Goal: Information Seeking & Learning: Learn about a topic

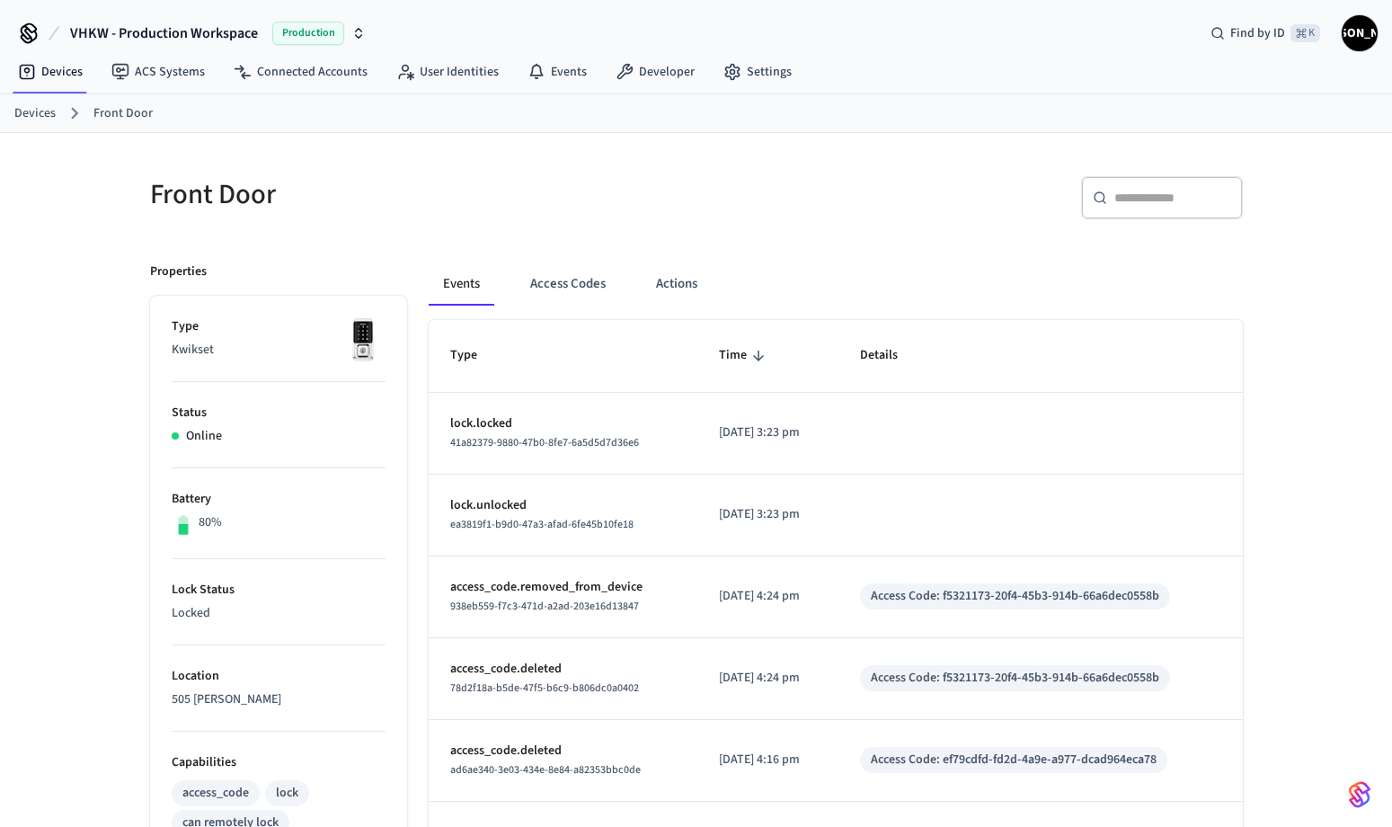
click at [41, 111] on link "Devices" at bounding box center [34, 113] width 41 height 19
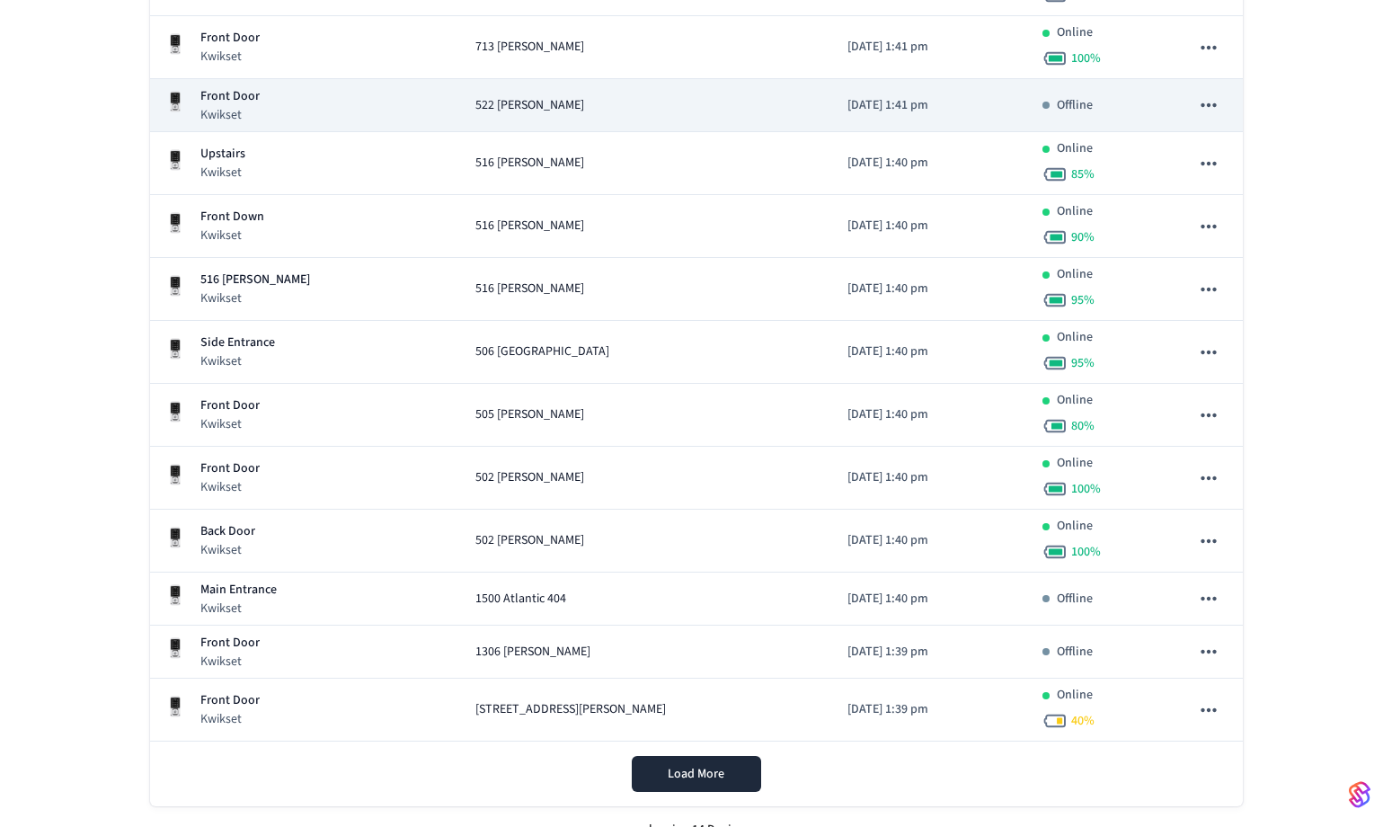
scroll to position [444, 0]
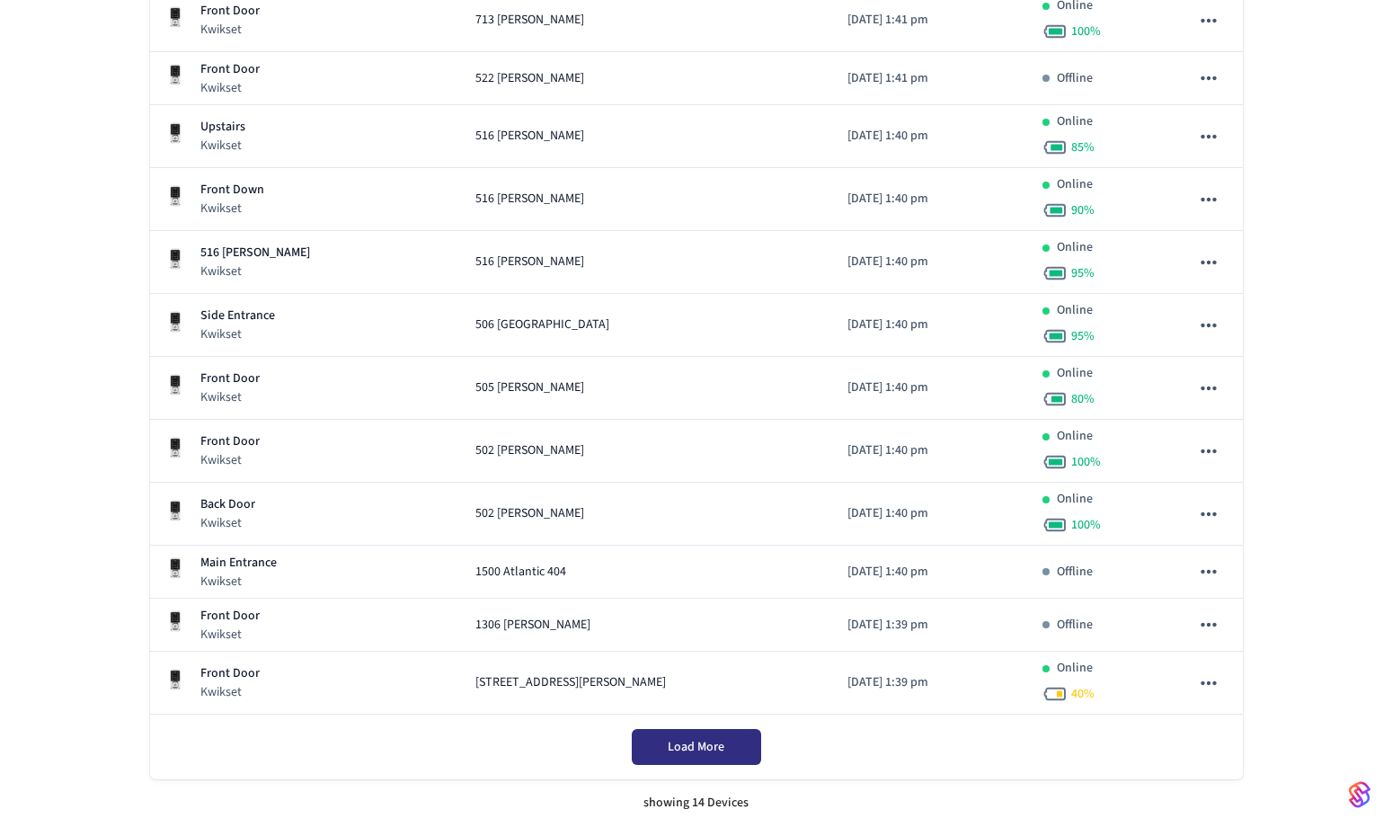
click at [671, 748] on span "Load More" at bounding box center [696, 747] width 57 height 18
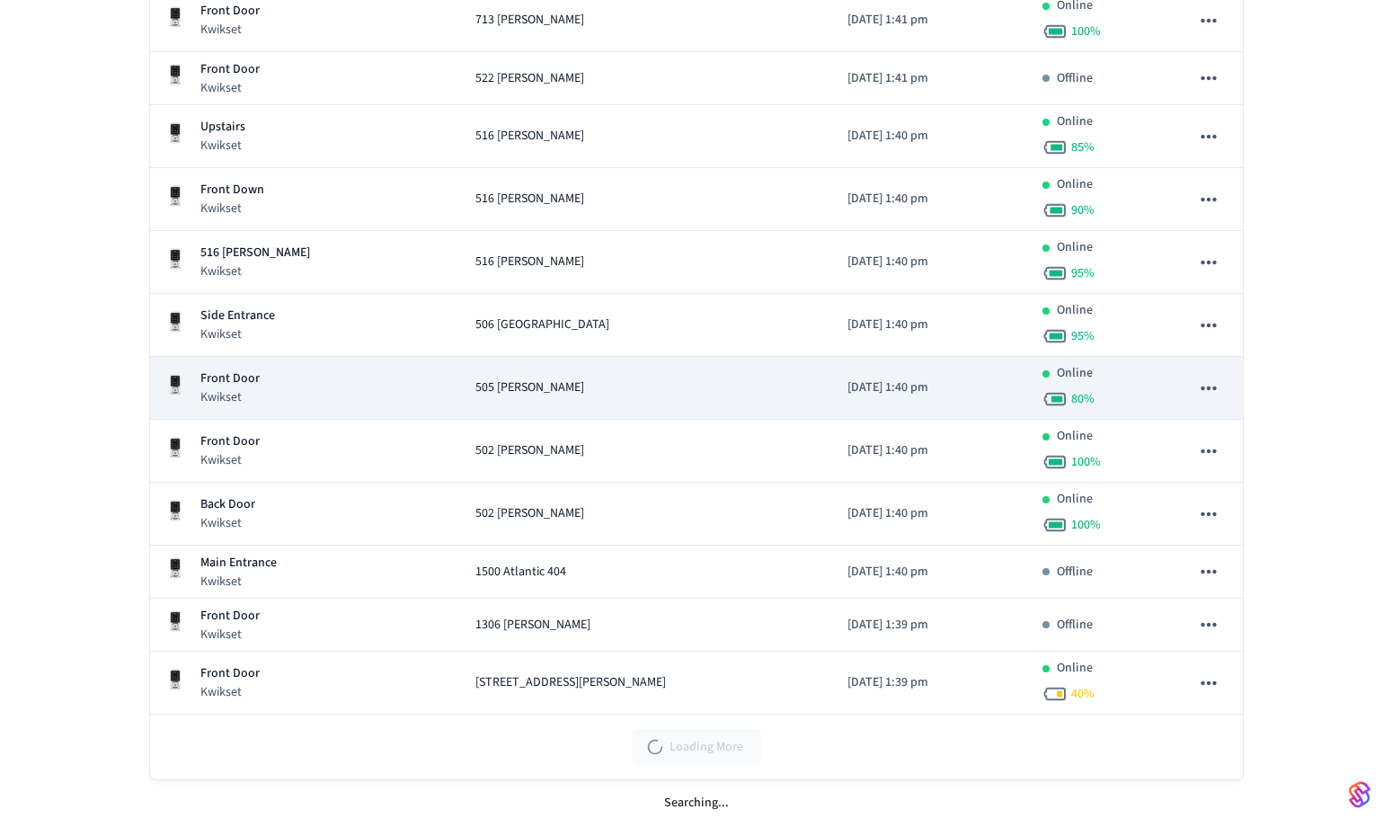
click at [633, 381] on div "505 [PERSON_NAME]" at bounding box center [646, 387] width 343 height 19
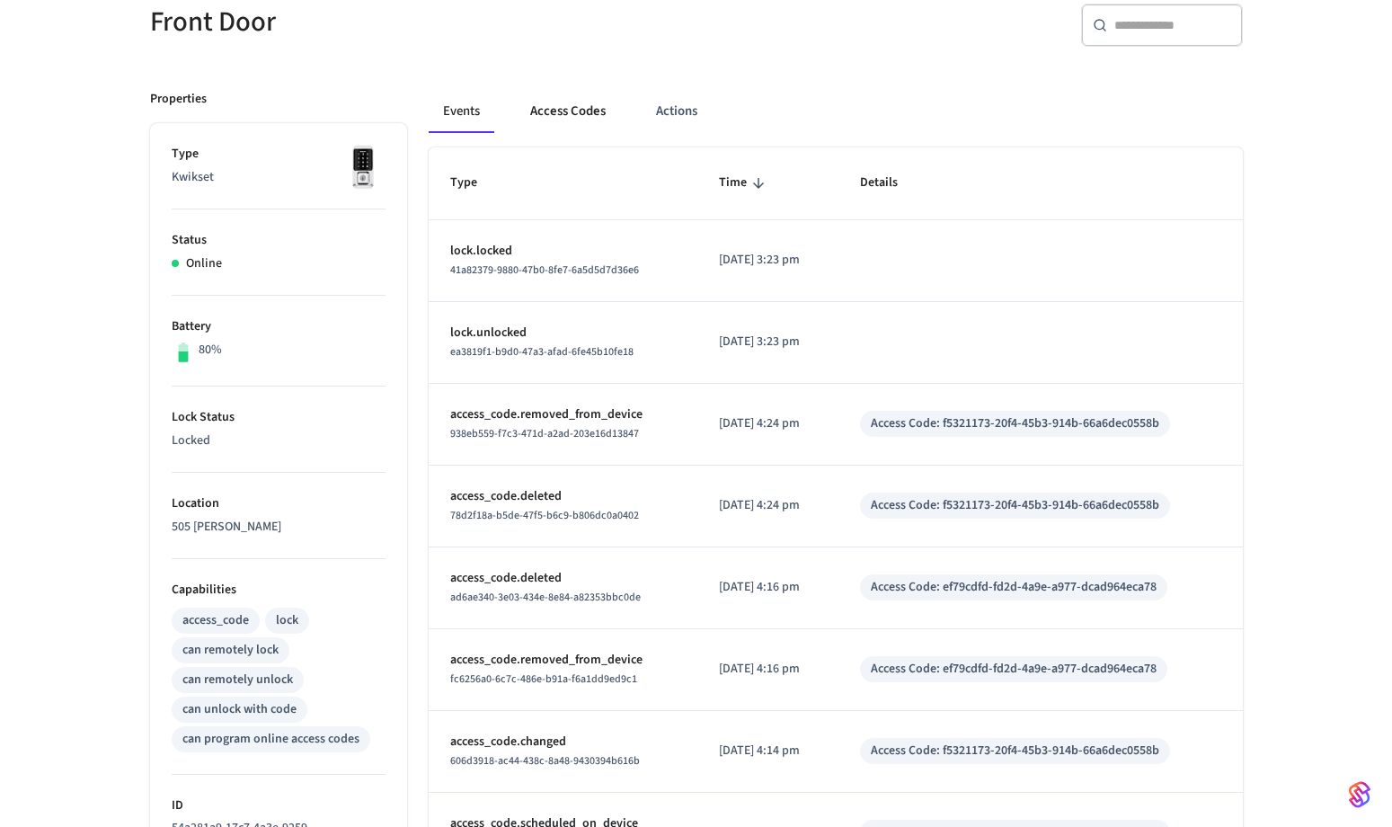
scroll to position [144, 0]
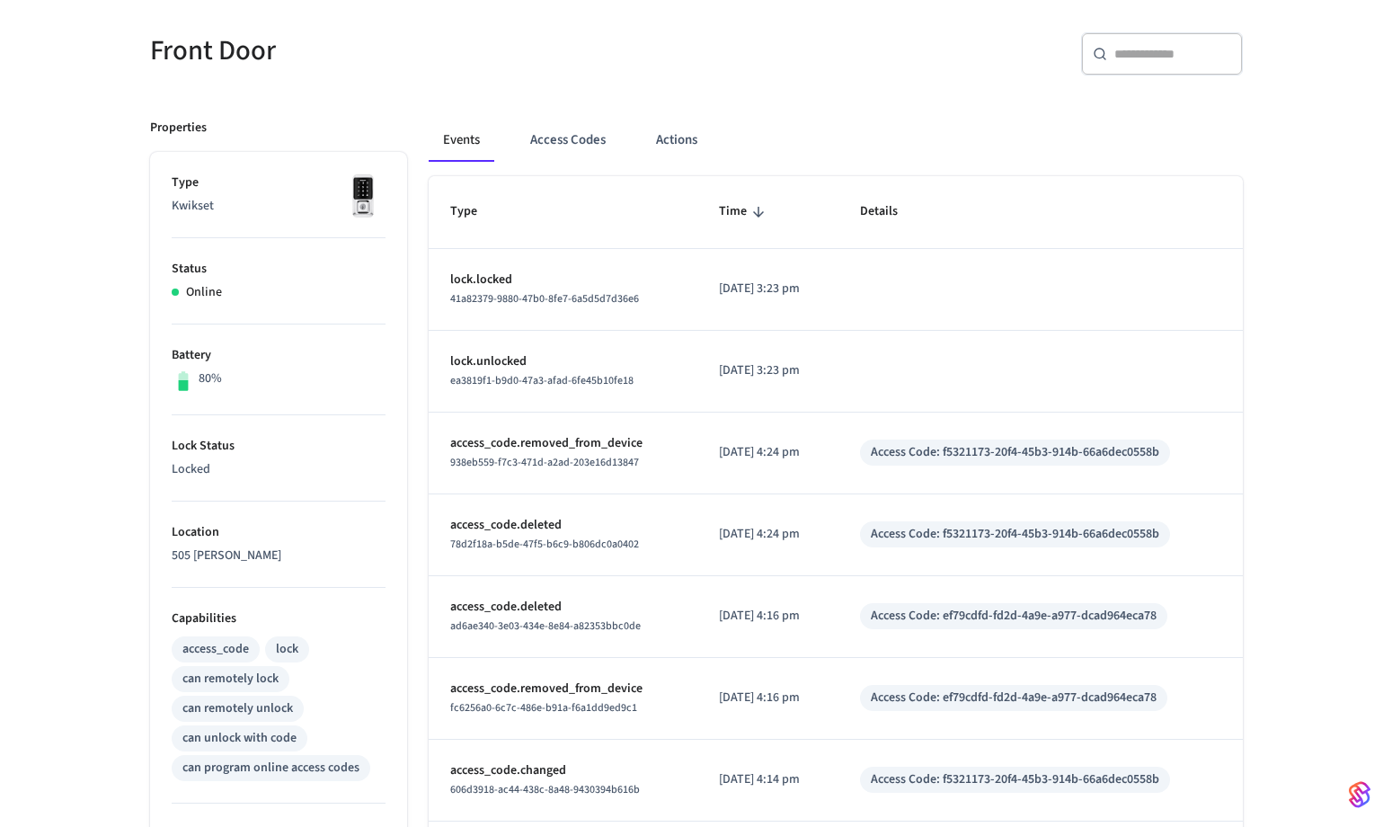
click at [1142, 66] on div "​ ​" at bounding box center [1162, 53] width 162 height 43
paste input "**********"
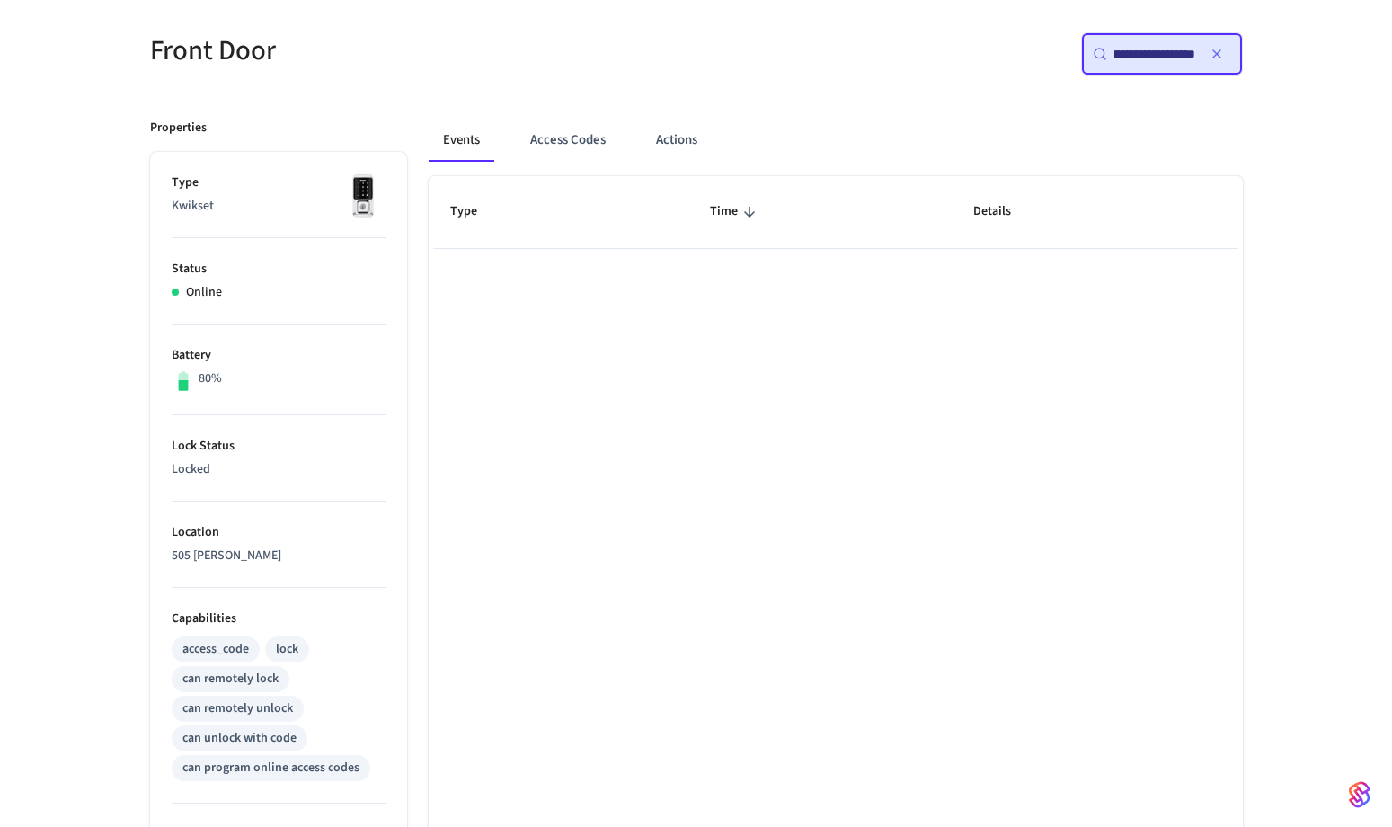
type input "**********"
click at [1214, 51] on icon "button" at bounding box center [1216, 54] width 14 height 14
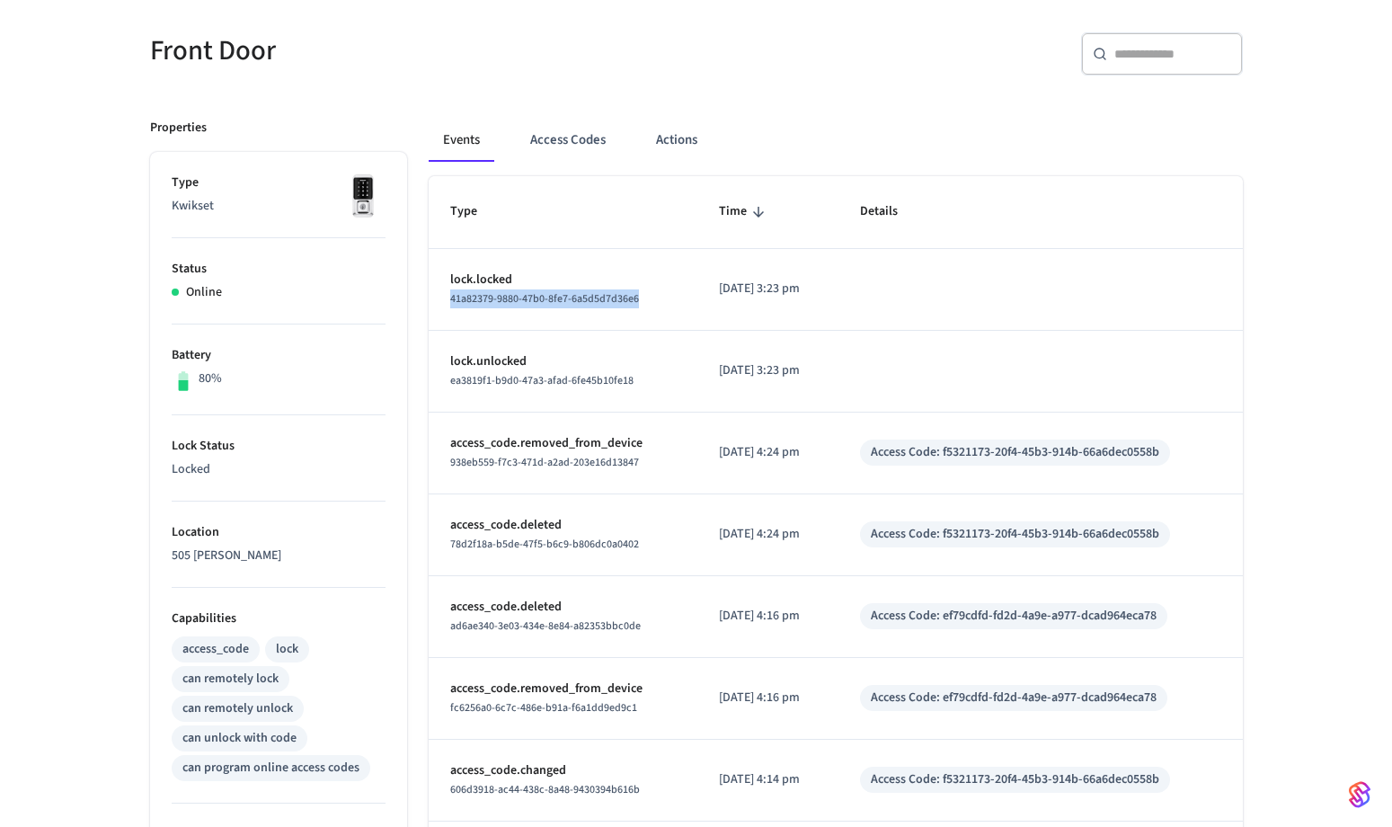
drag, startPoint x: 637, startPoint y: 300, endPoint x: 450, endPoint y: 296, distance: 187.0
click at [450, 296] on span "41a82379-9880-47b0-8fe7-6a5d5d7d36e6" at bounding box center [544, 298] width 189 height 15
copy span "41a82379-9880-47b0-8fe7-6a5d5d7d36e6"
click at [789, 293] on p "[DATE] 3:23 pm" at bounding box center [768, 288] width 99 height 19
click at [750, 213] on icon "sticky table" at bounding box center [758, 212] width 16 height 16
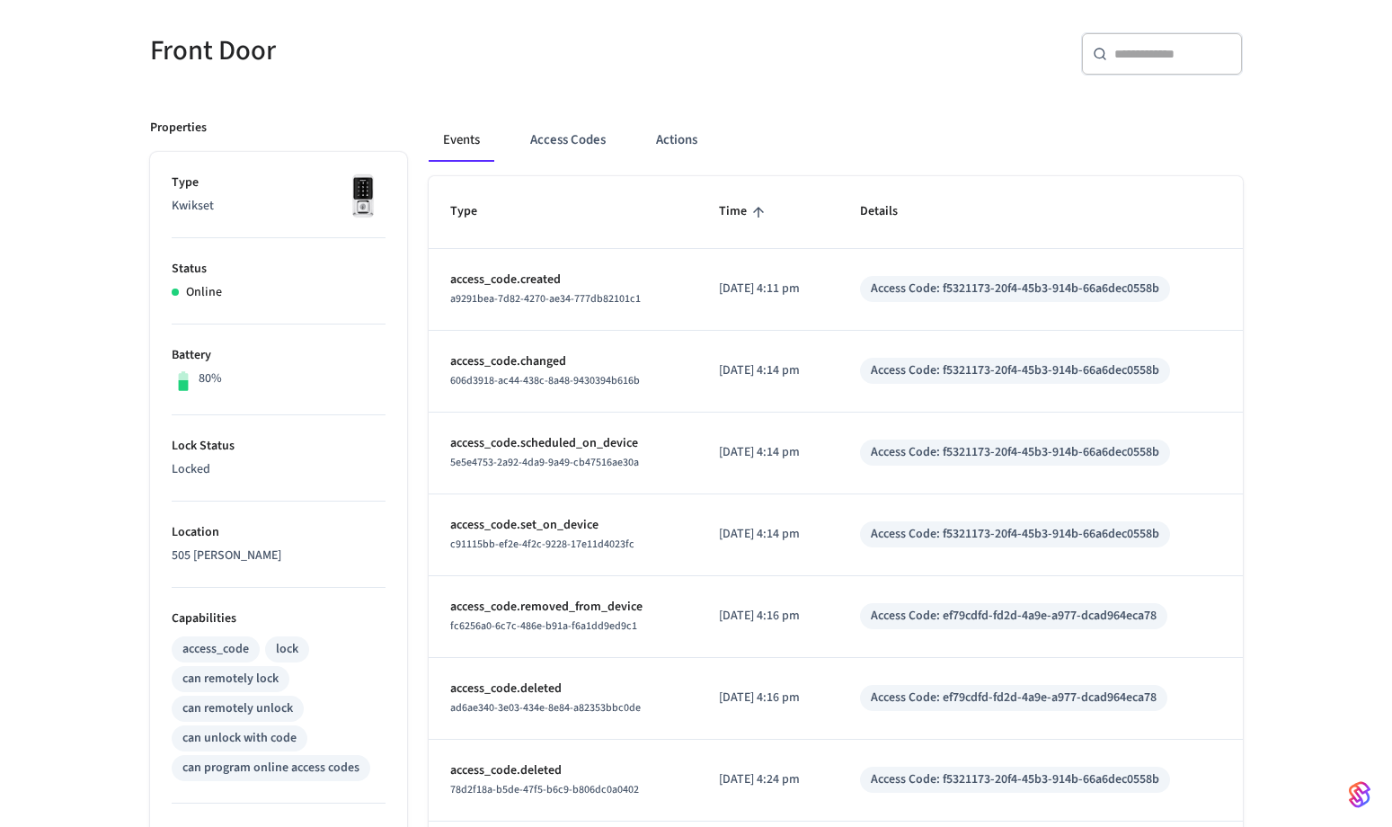
click at [750, 217] on icon "sticky table" at bounding box center [758, 212] width 16 height 16
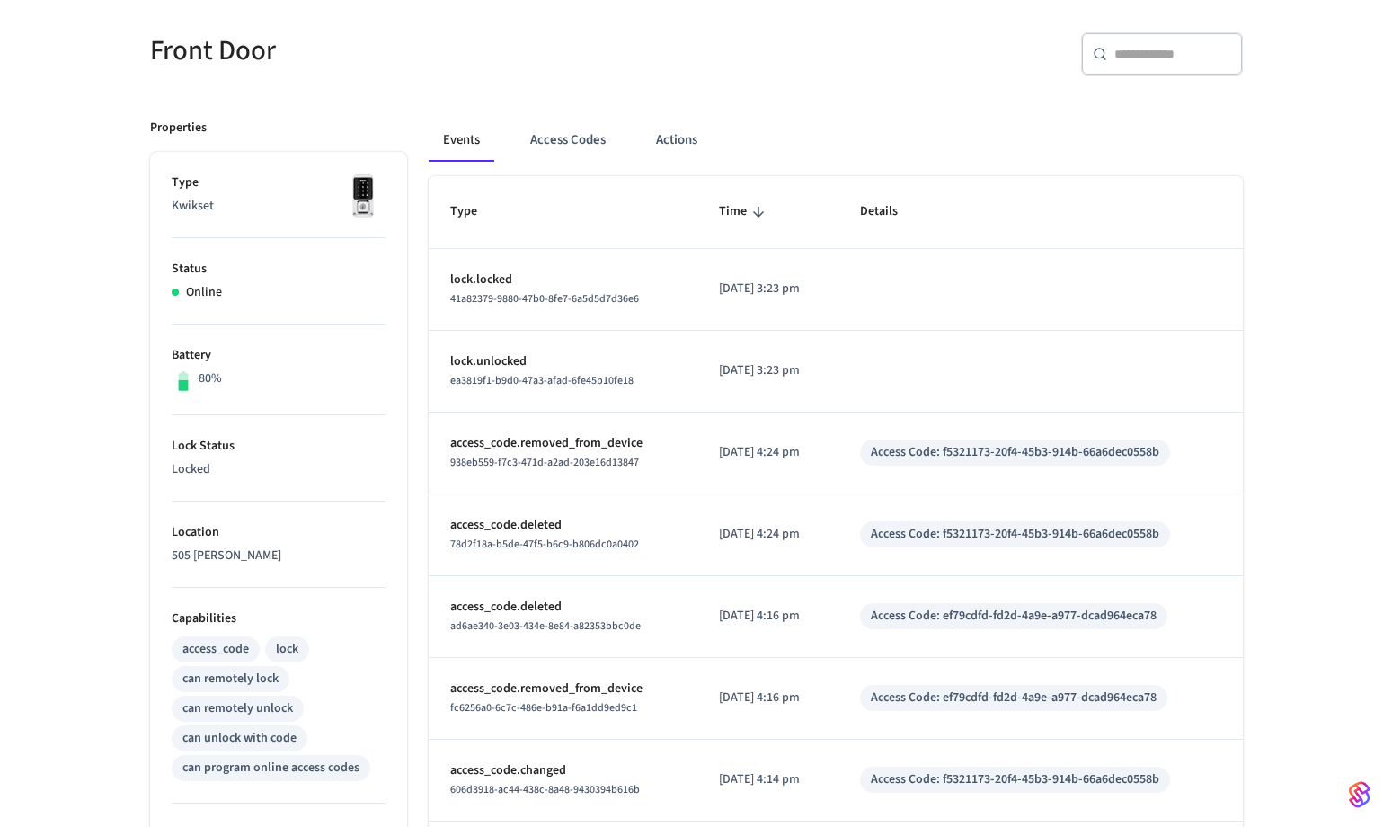
click at [564, 471] on div "938eb559-f7c3-471d-a2ad-203e16d13847" at bounding box center [563, 462] width 226 height 19
drag, startPoint x: 637, startPoint y: 460, endPoint x: 487, endPoint y: 486, distance: 152.3
click at [440, 461] on td "access_code.removed_from_device 938eb559-f7c3-471d-a2ad-203e16d13847" at bounding box center [563, 453] width 269 height 82
copy span "938eb559-f7c3-471d-a2ad-203e16d13847"
click at [818, 369] on p "[DATE] 3:23 pm" at bounding box center [768, 370] width 99 height 19
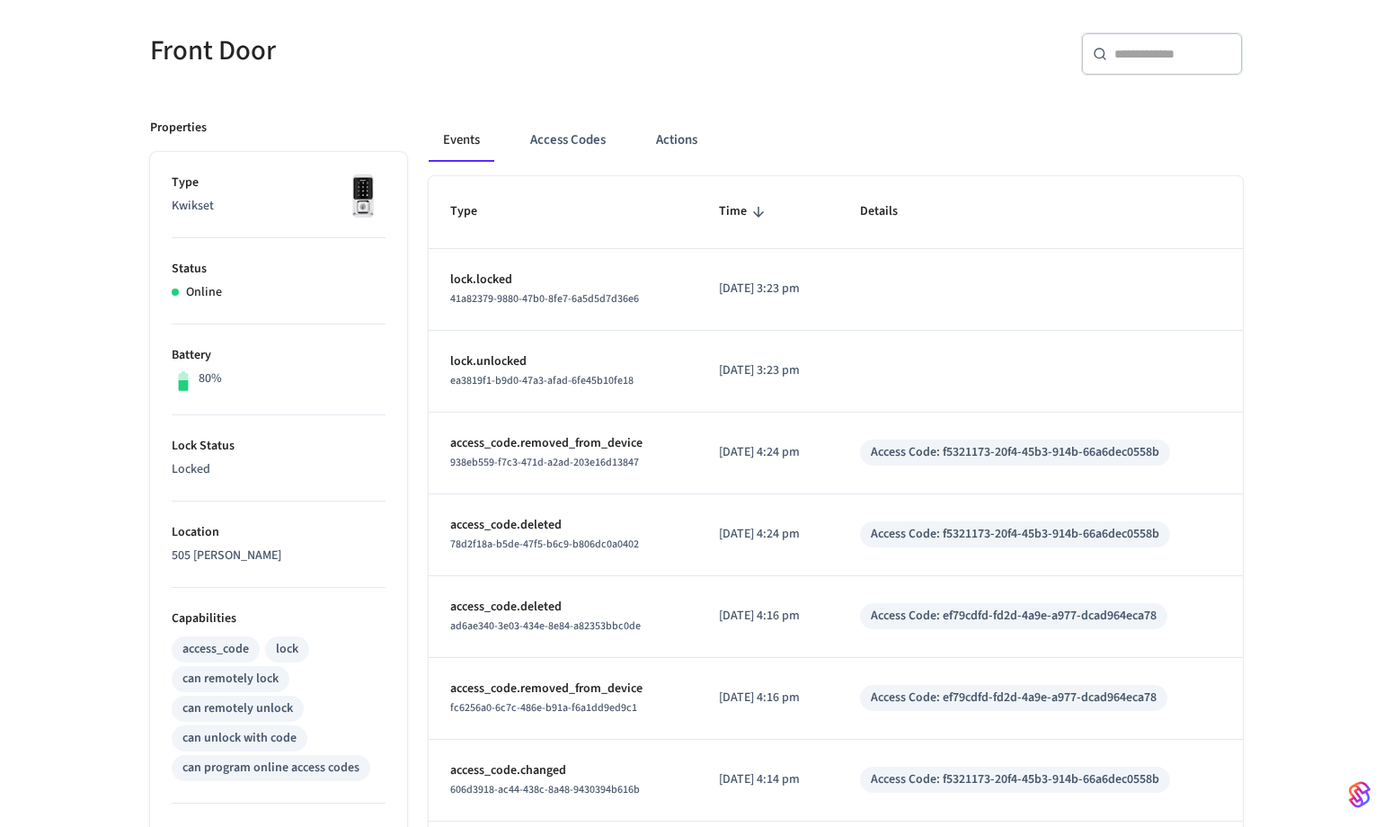
click at [648, 306] on div "41a82379-9880-47b0-8fe7-6a5d5d7d36e6" at bounding box center [563, 298] width 226 height 19
drag, startPoint x: 638, startPoint y: 298, endPoint x: 447, endPoint y: 302, distance: 191.4
click at [447, 302] on td "lock.locked 41a82379-9880-47b0-8fe7-6a5d5d7d36e6" at bounding box center [563, 290] width 269 height 82
copy span "41a82379-9880-47b0-8fe7-6a5d5d7d36e6"
click at [467, 150] on button "Events" at bounding box center [462, 140] width 66 height 43
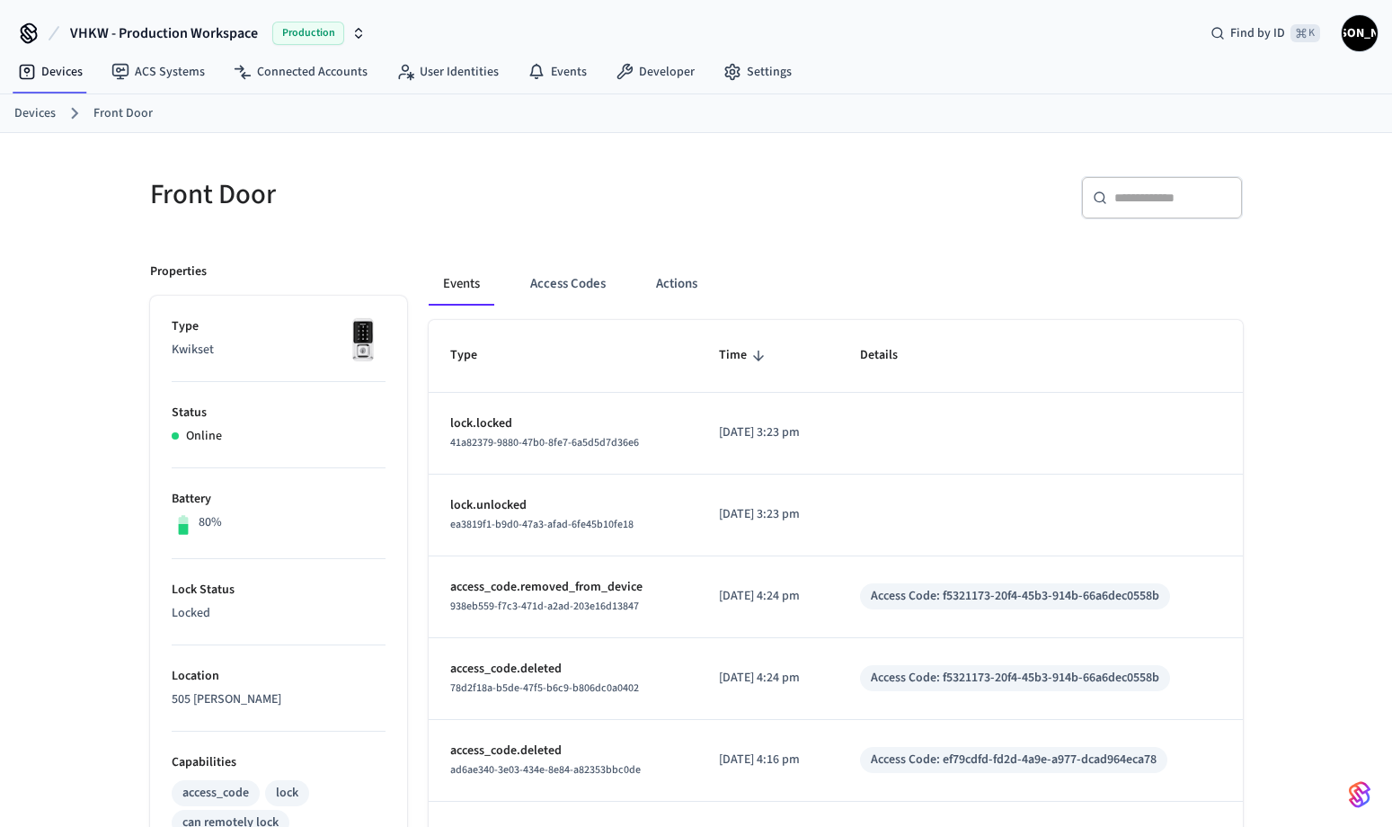
click at [39, 125] on div "Devices Front Door" at bounding box center [696, 113] width 1392 height 39
click at [36, 112] on link "Devices" at bounding box center [34, 113] width 41 height 19
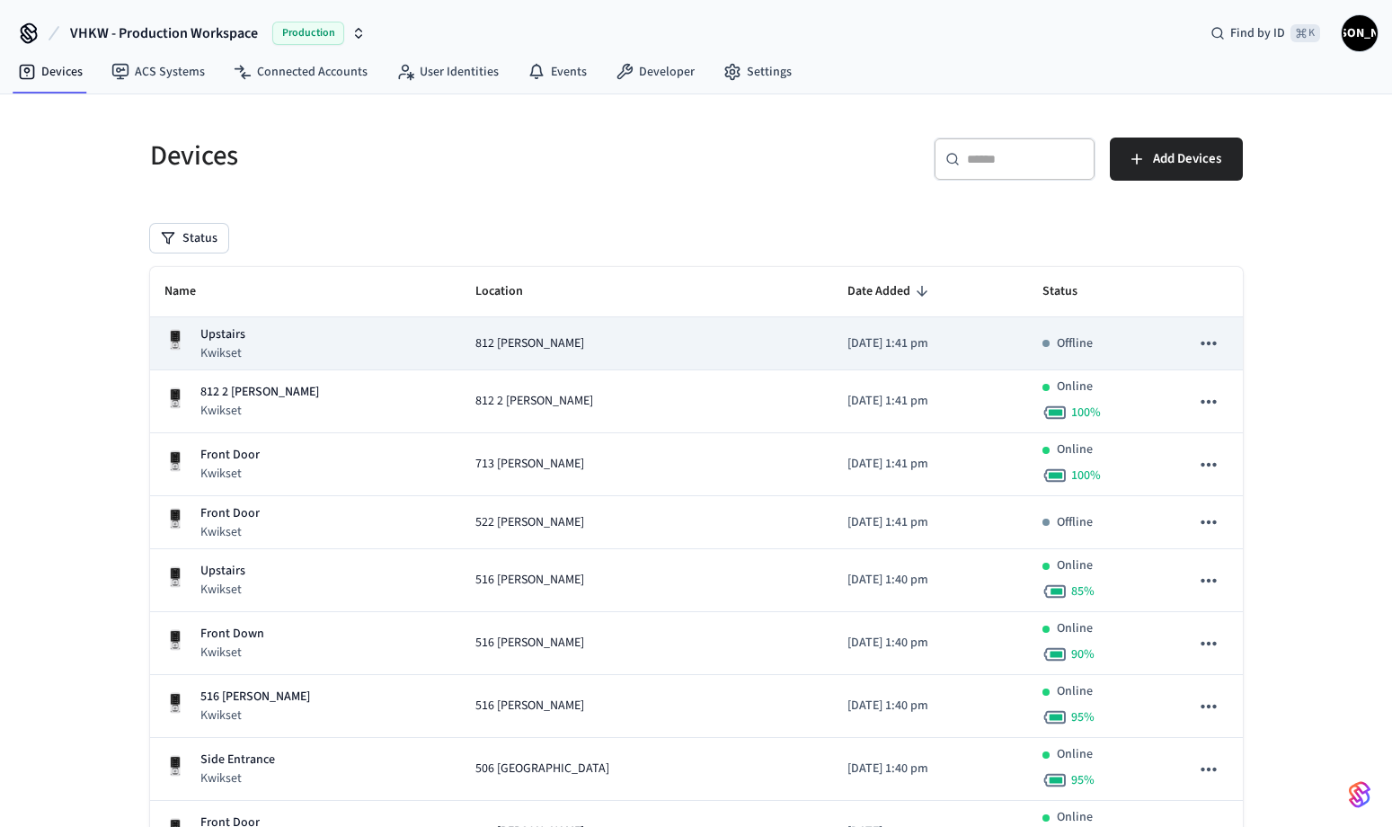
click at [270, 344] on div "Upstairs Kwikset" at bounding box center [305, 343] width 282 height 37
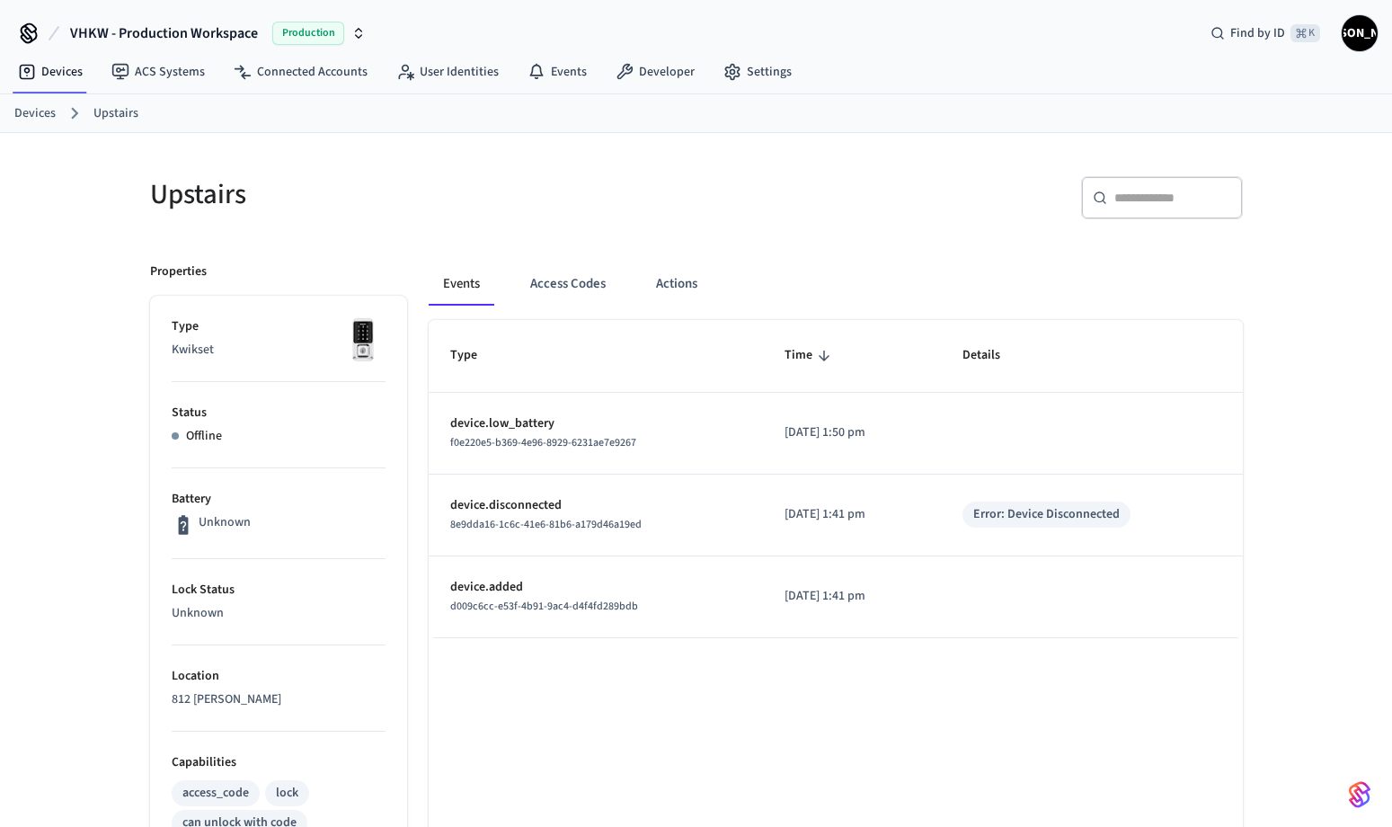
click at [571, 211] on h5 "Upstairs" at bounding box center [418, 194] width 536 height 37
click at [664, 752] on div "Type Time Details device.low_battery f0e220e5-b369-4e96-8929-6231ae7e9267 [DATE…" at bounding box center [836, 840] width 814 height 1040
click at [42, 116] on link "Devices" at bounding box center [34, 113] width 41 height 19
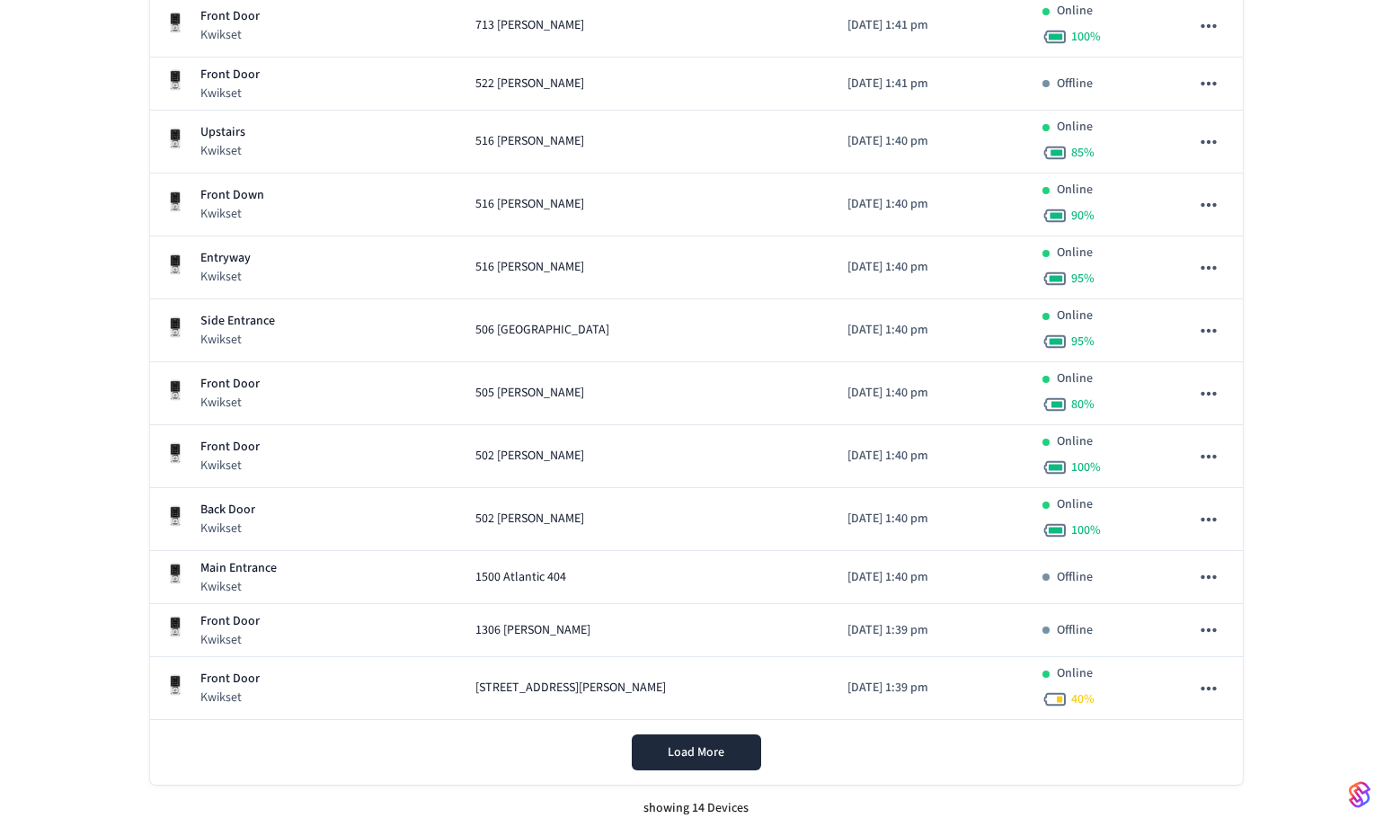
scroll to position [444, 0]
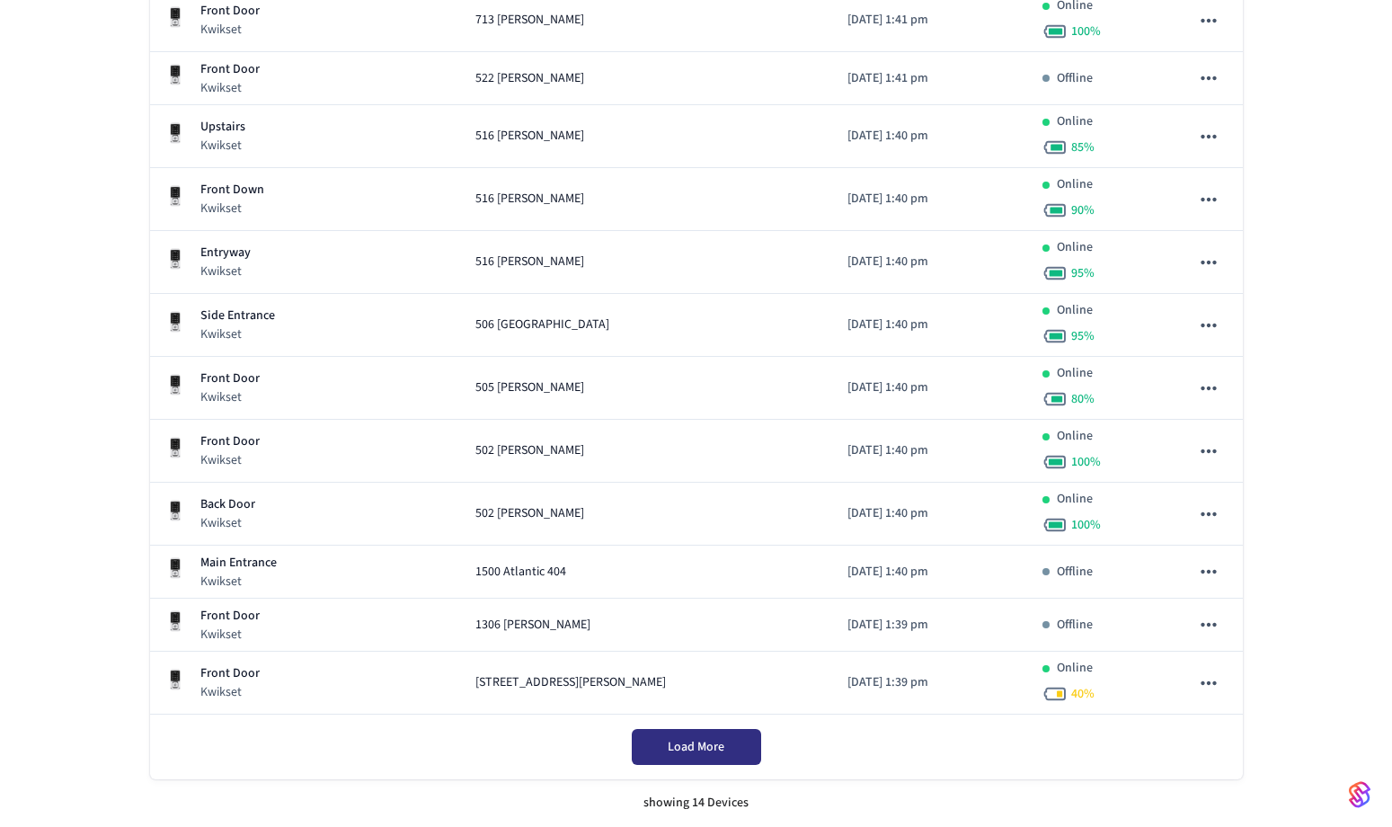
click at [683, 752] on span "Load More" at bounding box center [696, 747] width 57 height 18
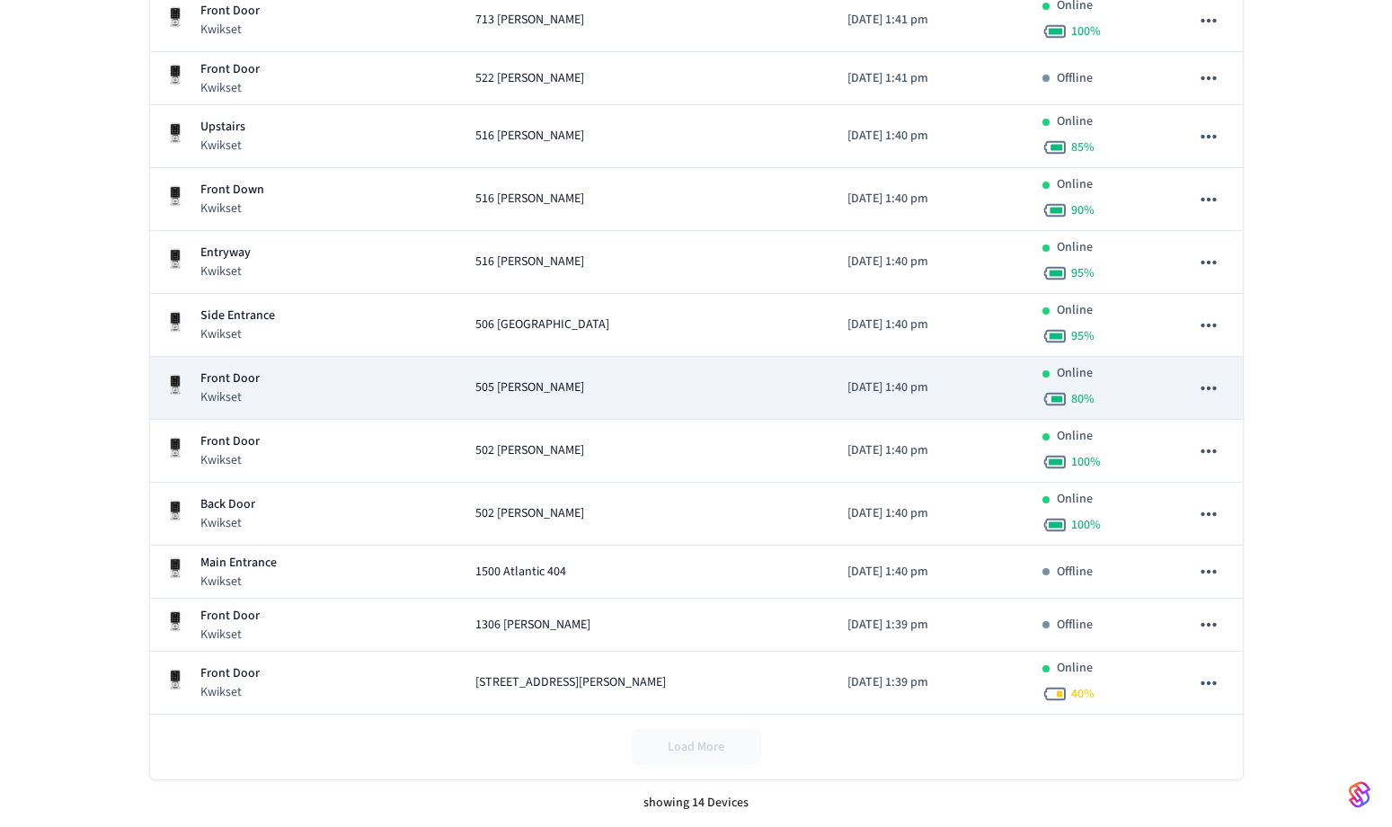
click at [540, 391] on div "505 [PERSON_NAME]" at bounding box center [646, 387] width 343 height 19
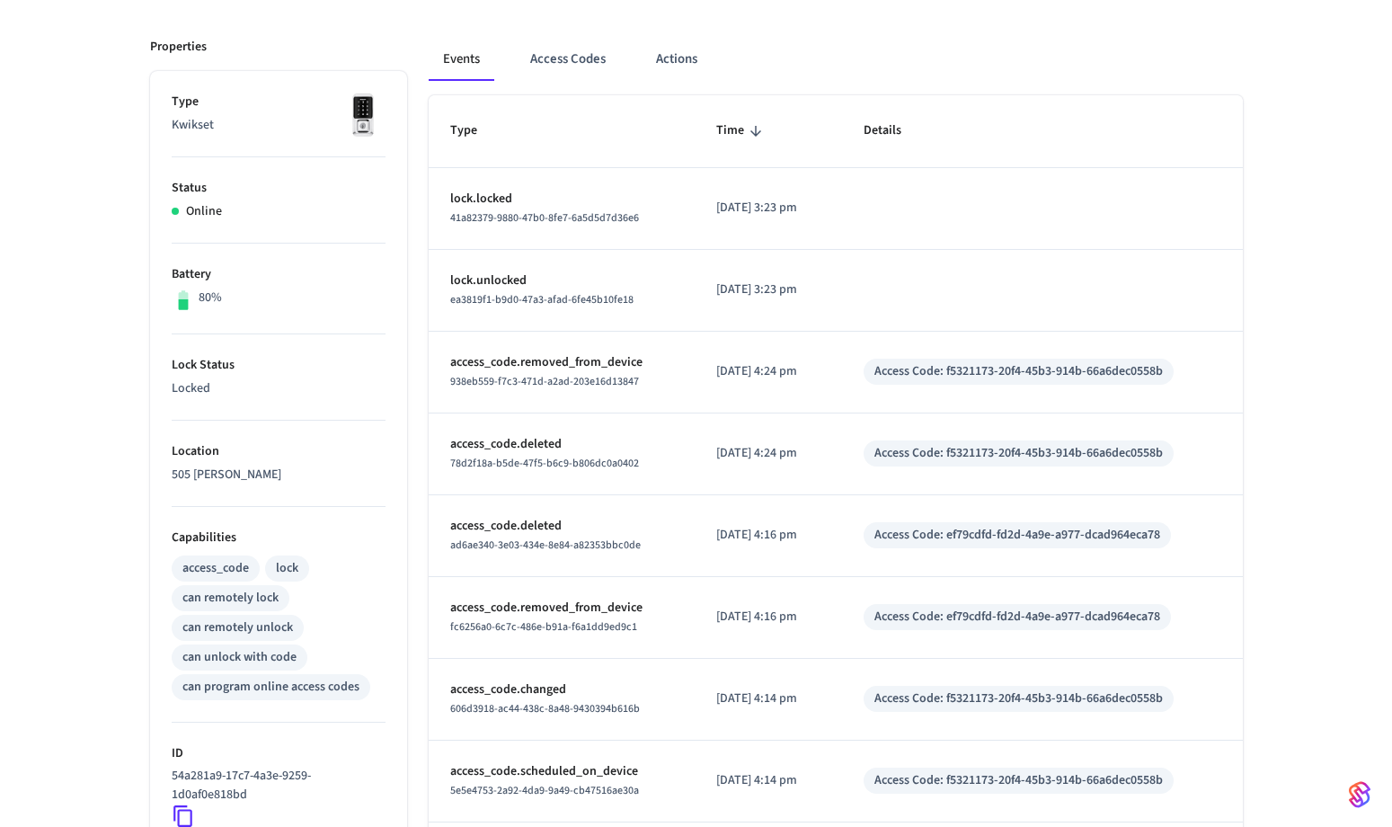
scroll to position [252, 0]
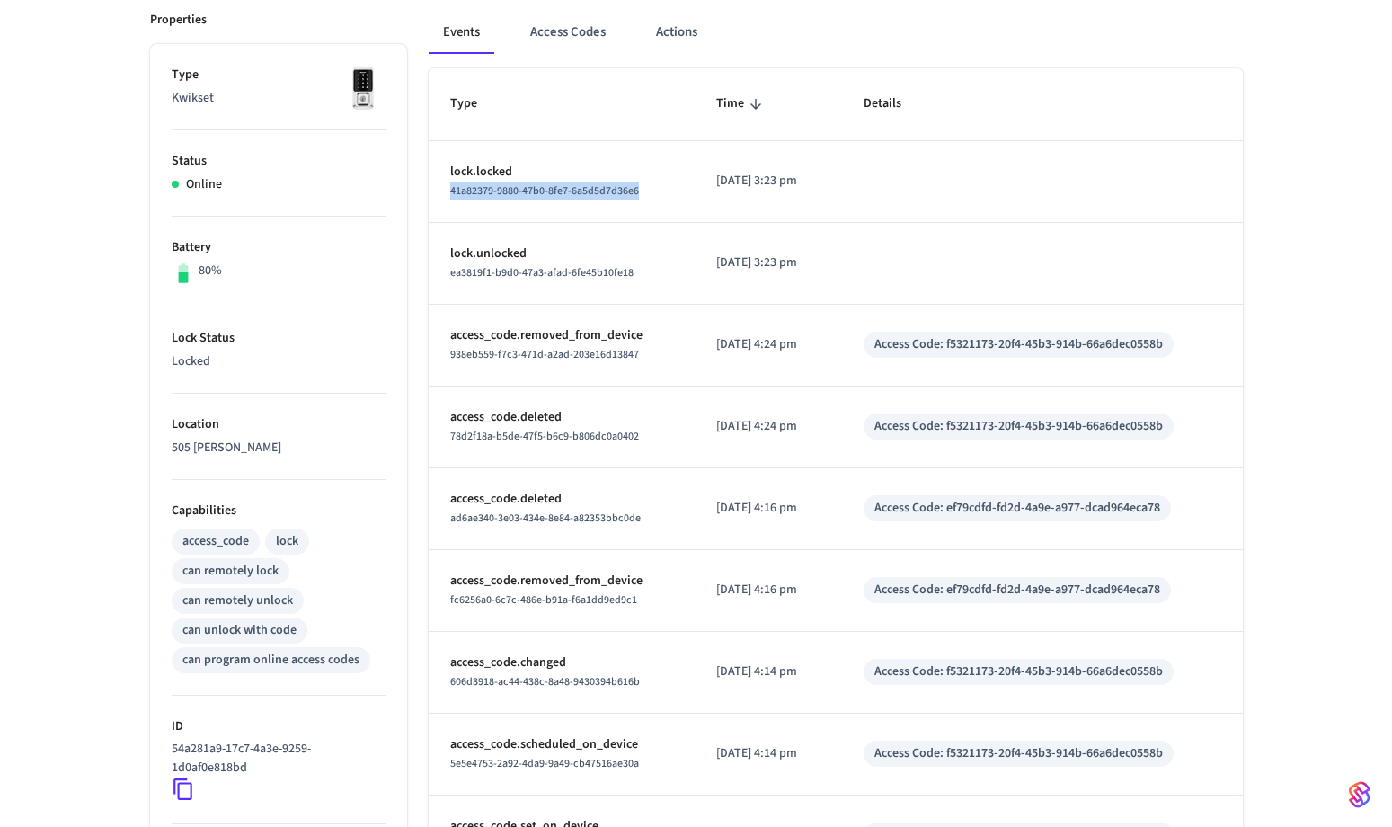
drag, startPoint x: 637, startPoint y: 191, endPoint x: 447, endPoint y: 192, distance: 189.6
click at [447, 192] on td "lock.locked 41a82379-9880-47b0-8fe7-6a5d5d7d36e6" at bounding box center [562, 182] width 267 height 82
copy span "41a82379-9880-47b0-8fe7-6a5d5d7d36e6"
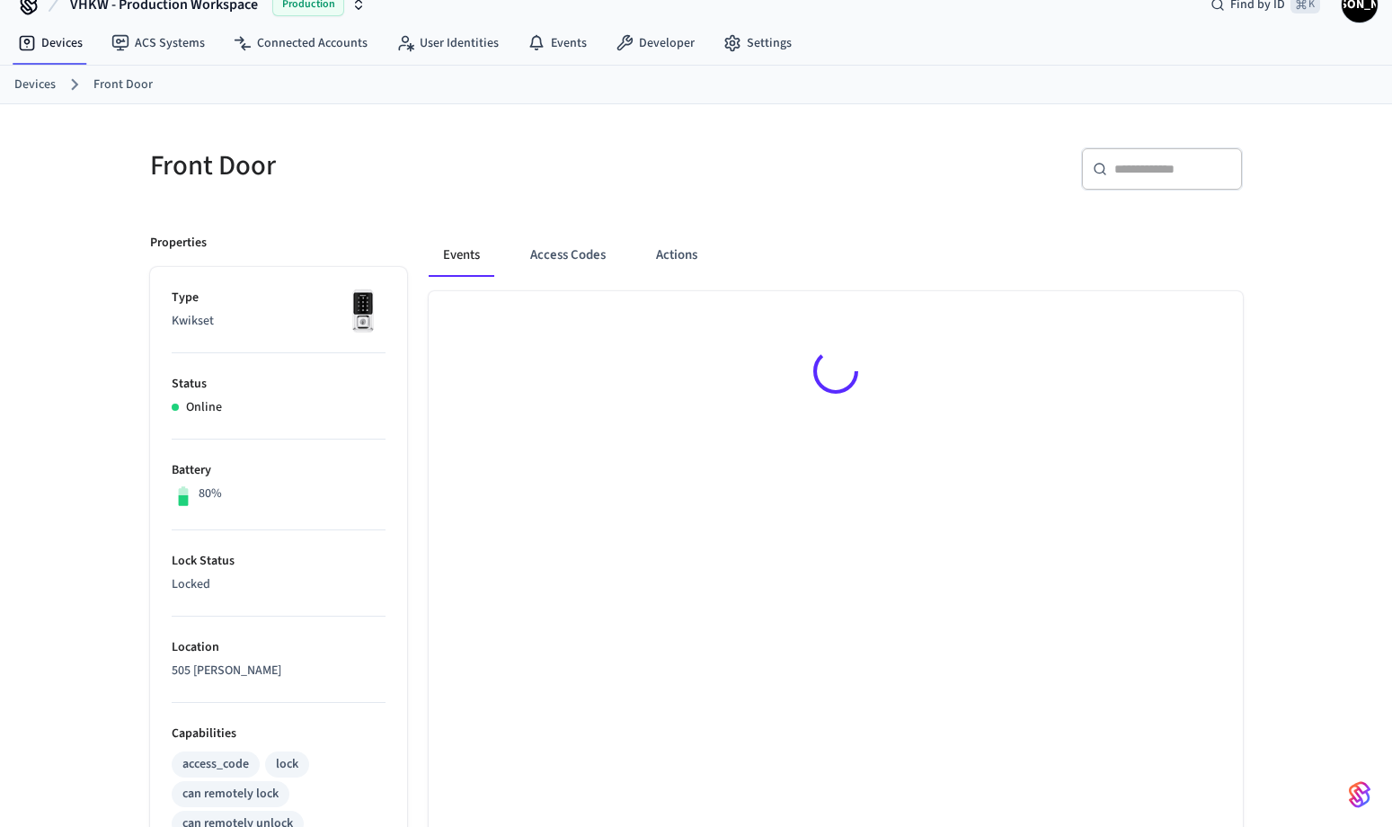
scroll to position [29, 0]
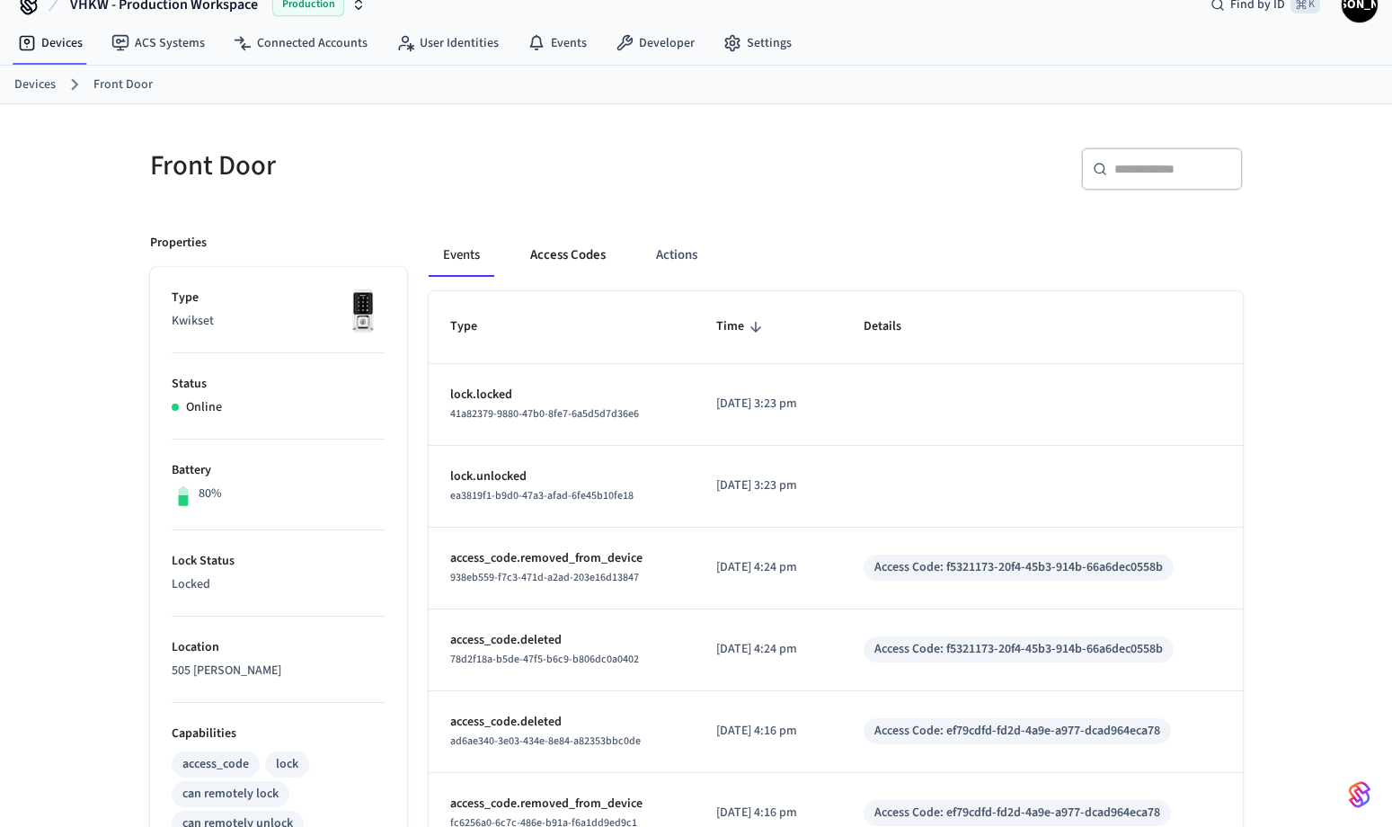
click at [544, 262] on button "Access Codes" at bounding box center [568, 255] width 104 height 43
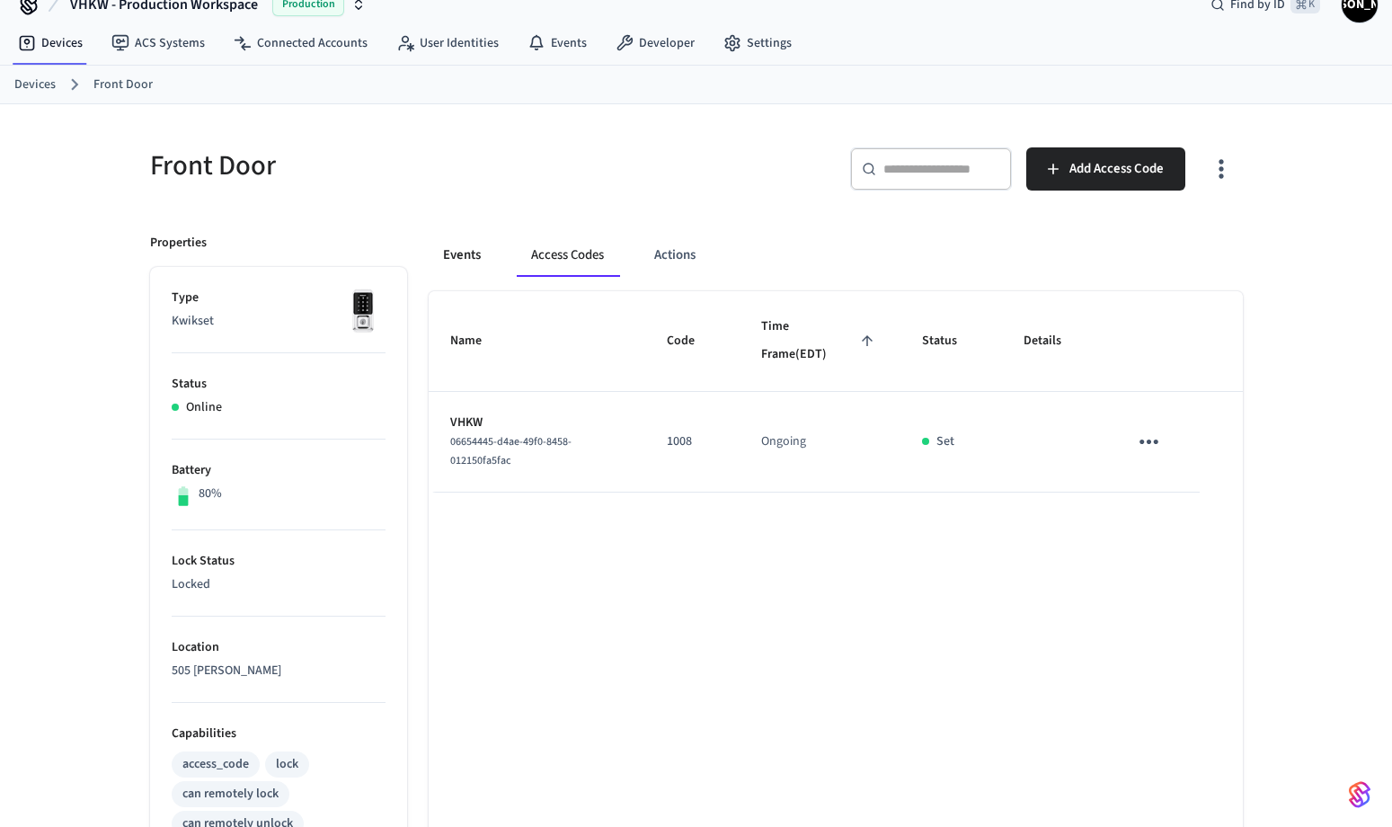
click at [466, 265] on button "Events" at bounding box center [462, 255] width 66 height 43
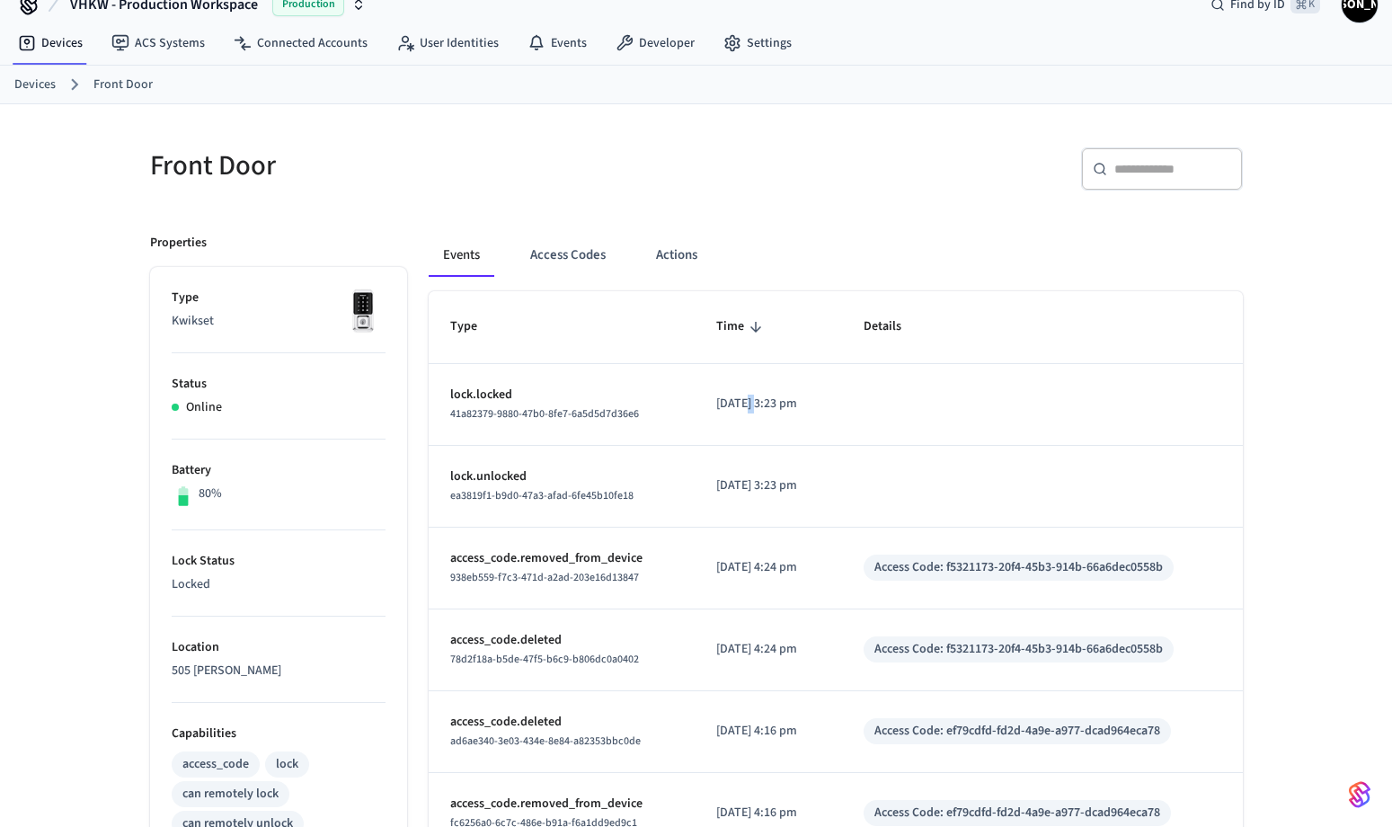
drag, startPoint x: 731, startPoint y: 406, endPoint x: 745, endPoint y: 404, distance: 13.6
click at [745, 404] on p "[DATE] 3:23 pm" at bounding box center [768, 403] width 104 height 19
click at [679, 252] on button "Actions" at bounding box center [677, 255] width 70 height 43
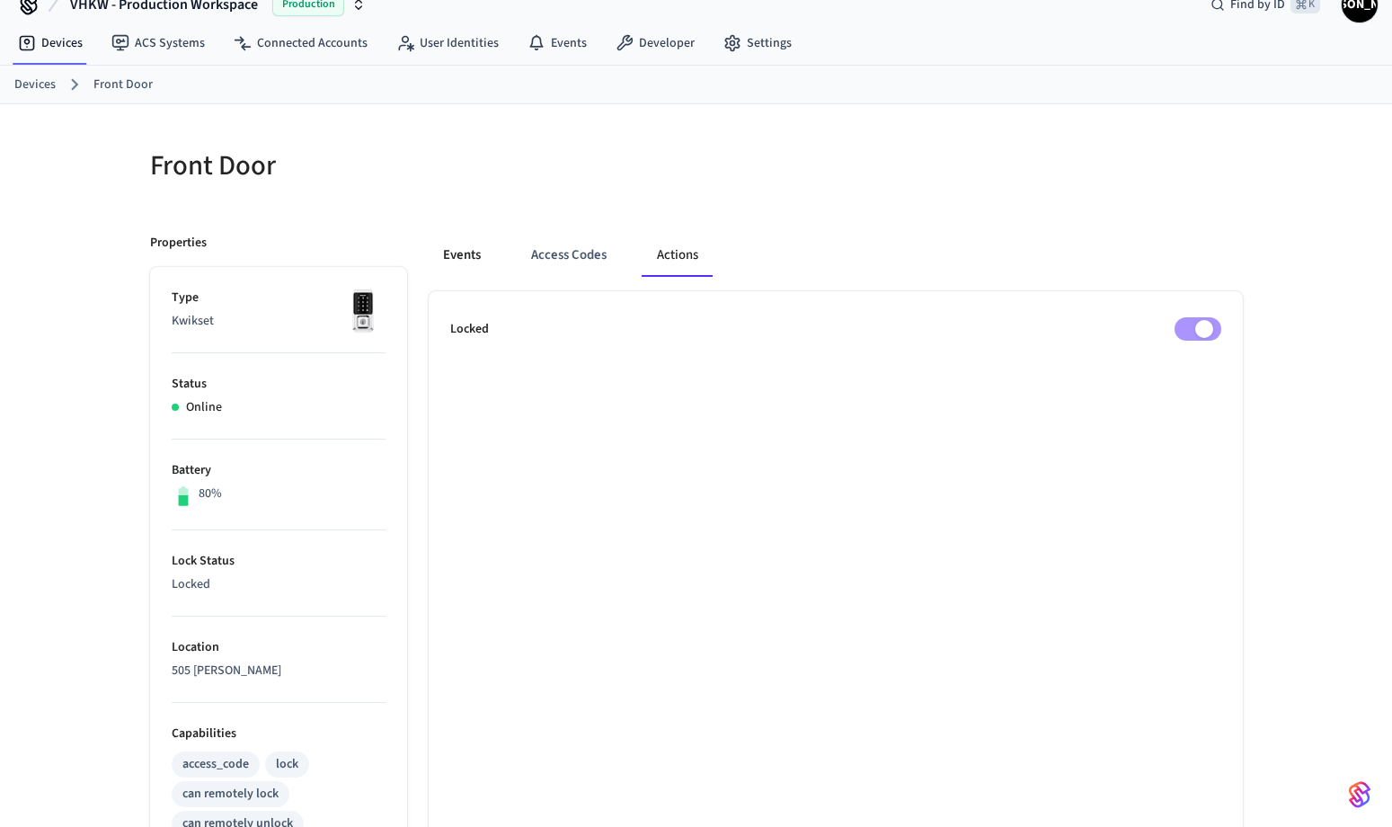
click at [465, 261] on button "Events" at bounding box center [462, 255] width 66 height 43
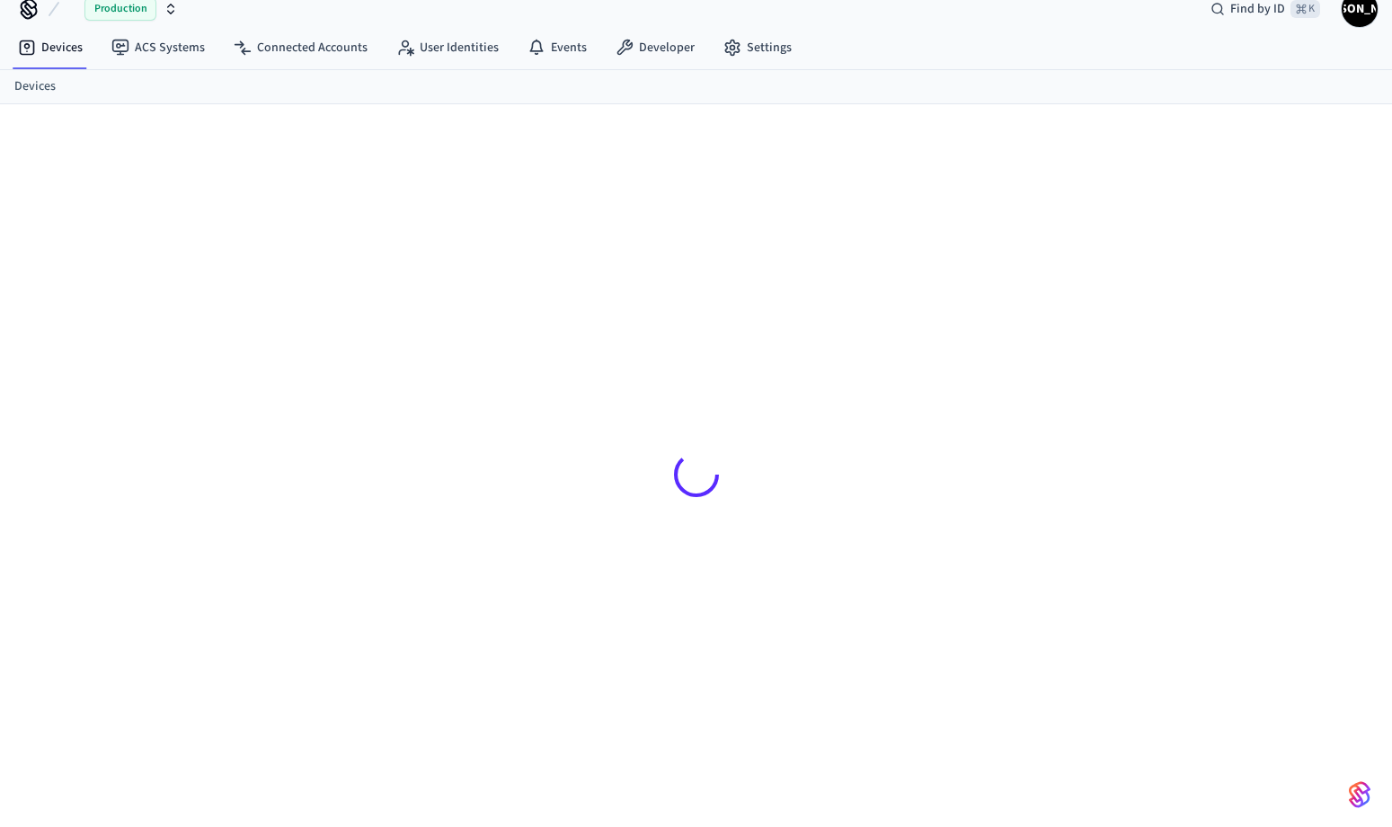
scroll to position [24, 0]
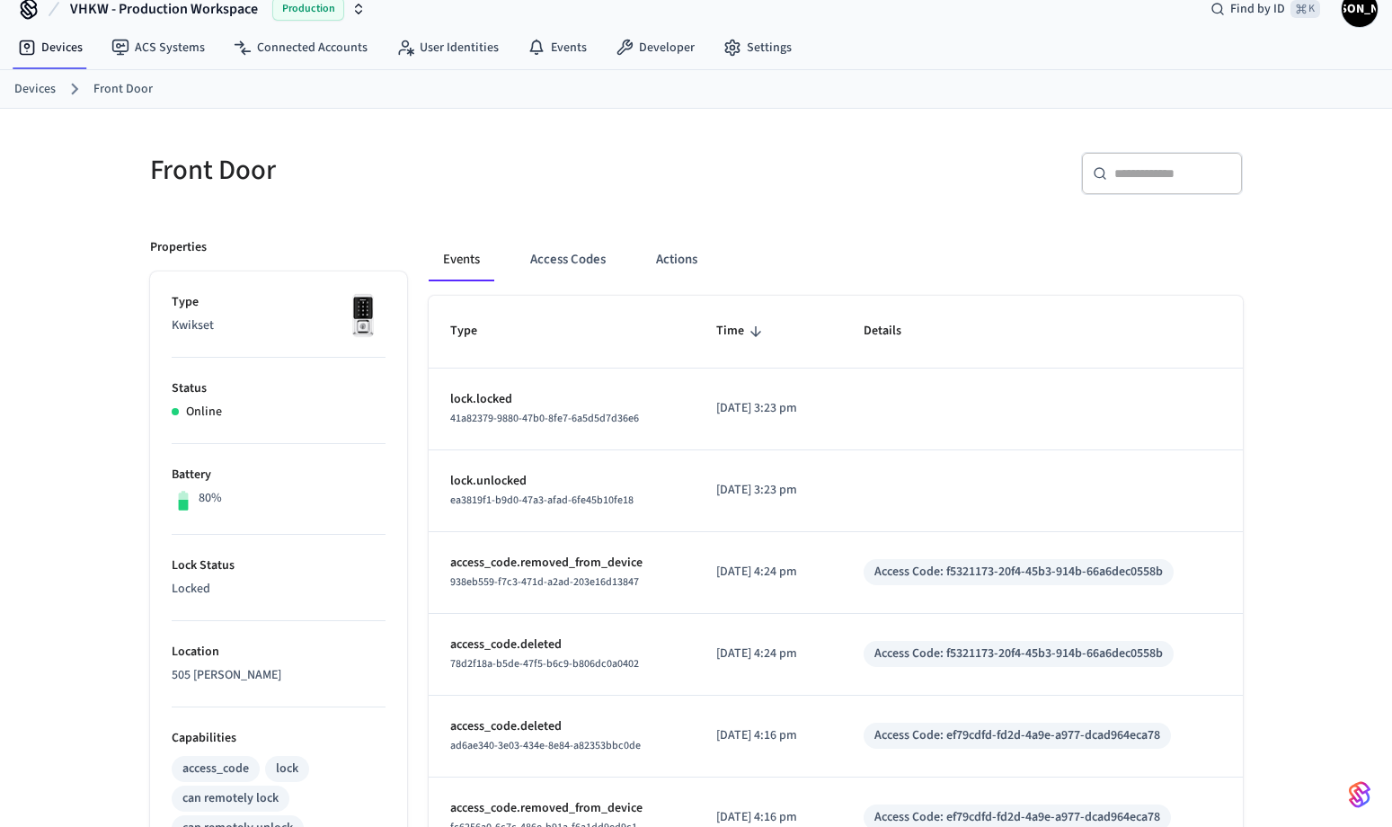
click at [1277, 421] on div "Front Door ​ ​ Properties Type Kwikset Status Online Battery 80% Lock Status Lo…" at bounding box center [696, 718] width 1392 height 1218
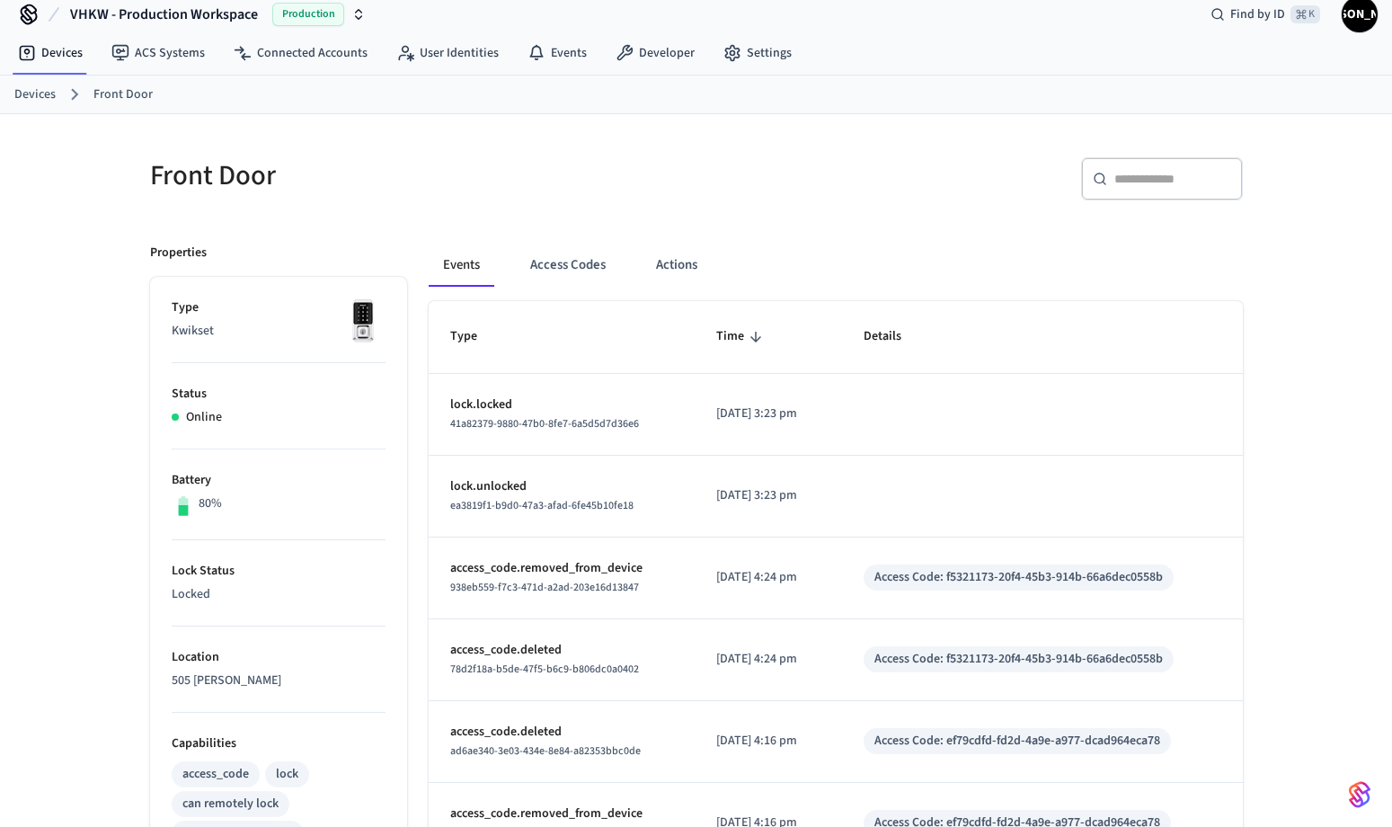
scroll to position [0, 0]
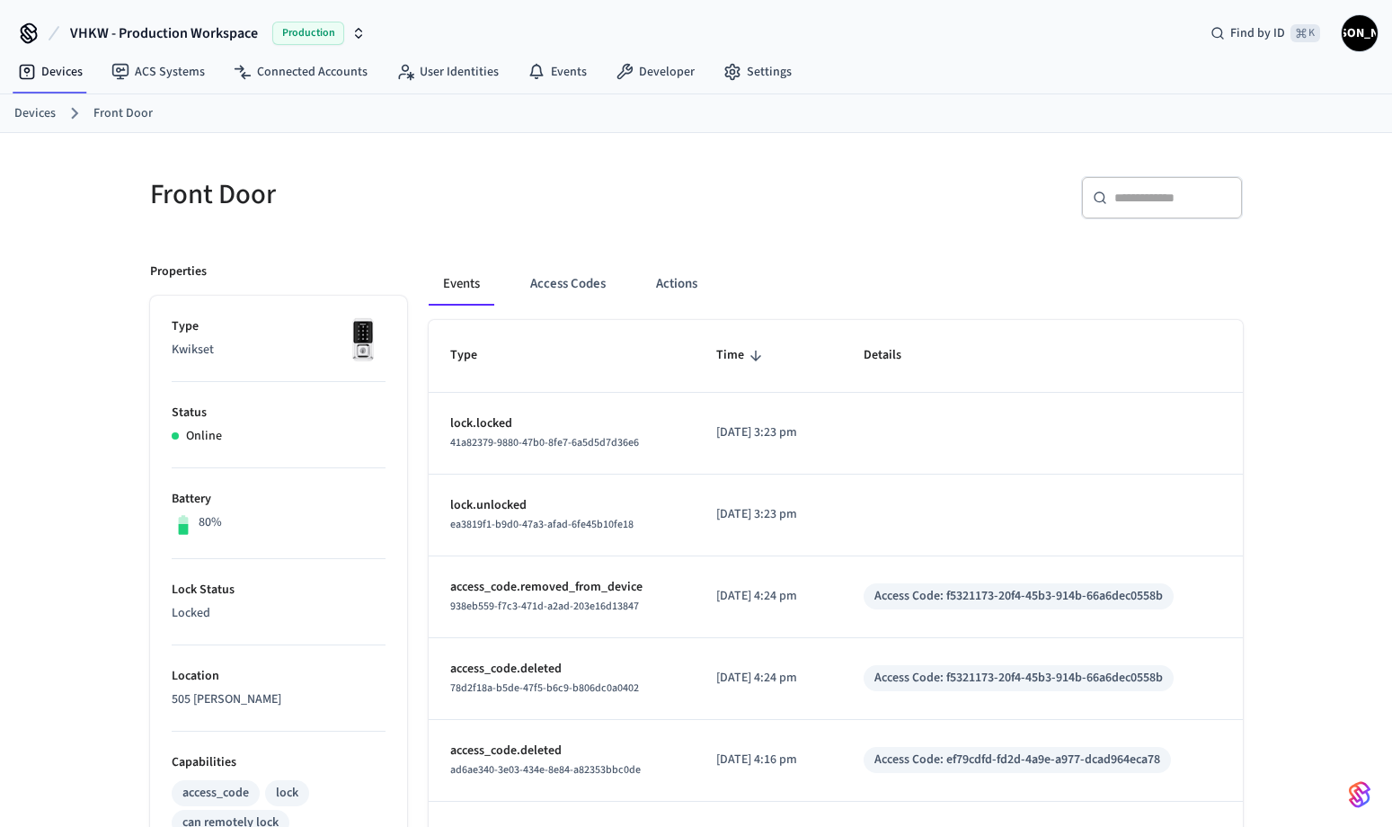
click at [720, 359] on span "Time" at bounding box center [741, 355] width 51 height 28
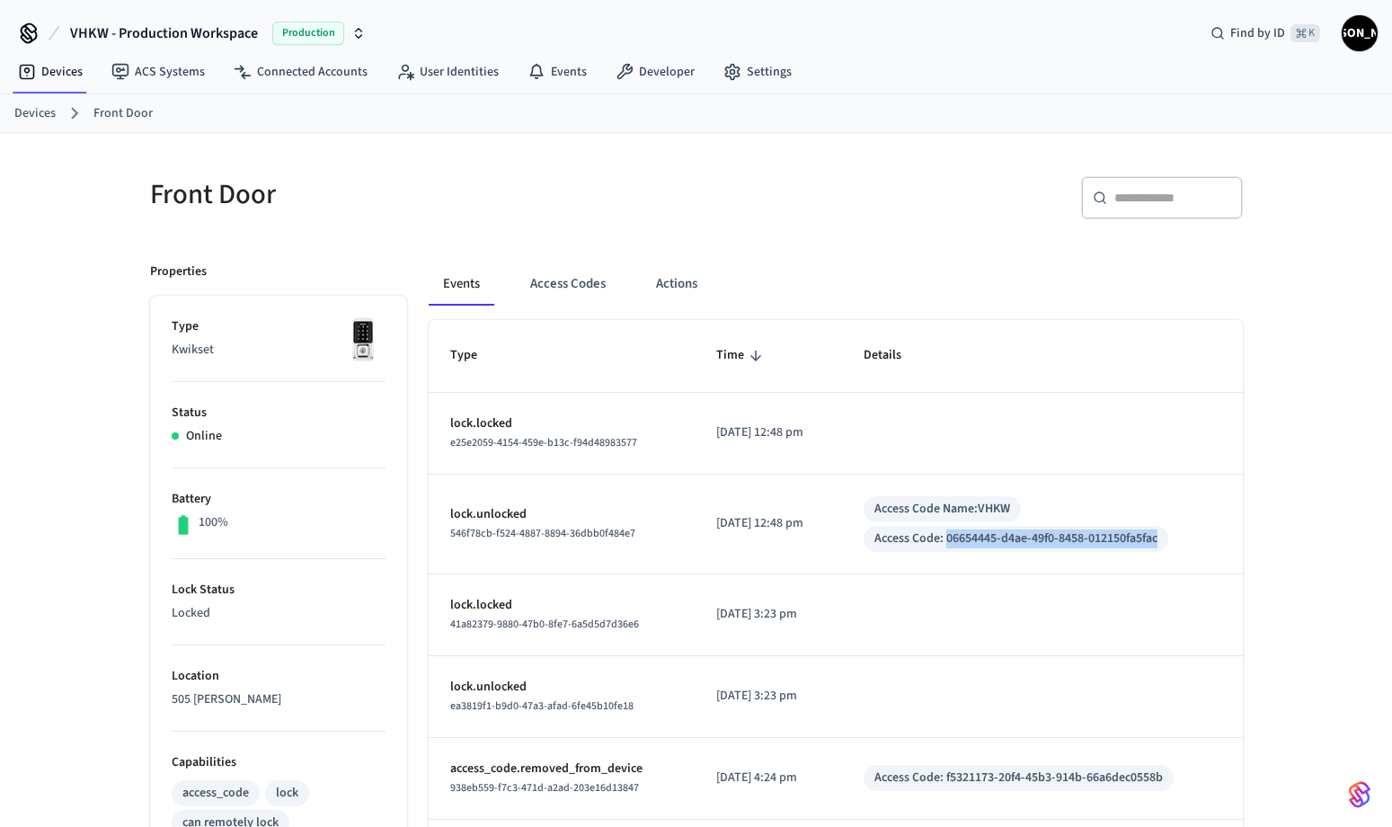
drag, startPoint x: 969, startPoint y: 539, endPoint x: 1177, endPoint y: 544, distance: 208.5
click at [1157, 544] on div "Access Code: 06654445-d4ae-49f0-8458-012150fa5fac" at bounding box center [1015, 538] width 283 height 19
click at [560, 290] on button "Access Codes" at bounding box center [568, 283] width 104 height 43
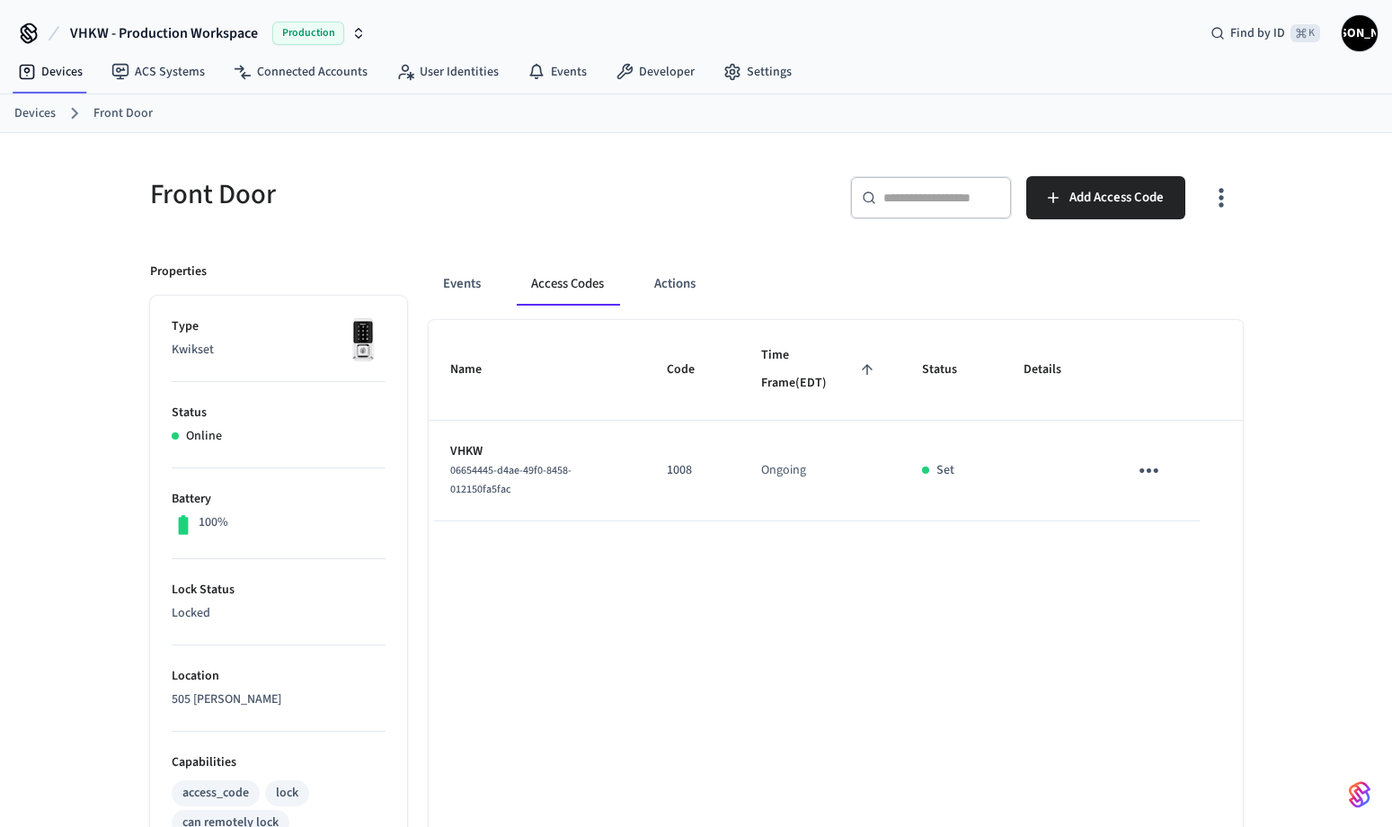
click at [41, 112] on link "Devices" at bounding box center [34, 113] width 41 height 19
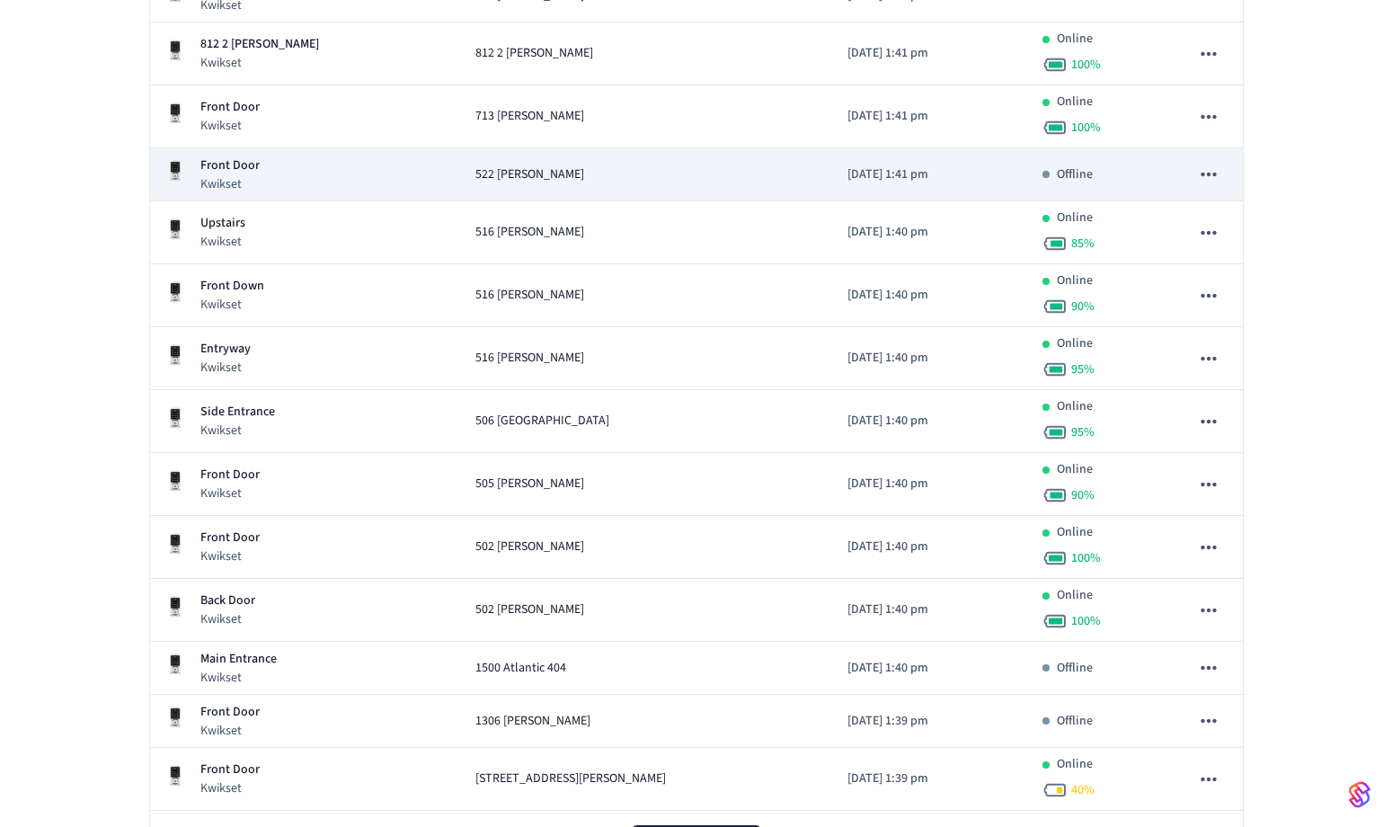
scroll to position [444, 0]
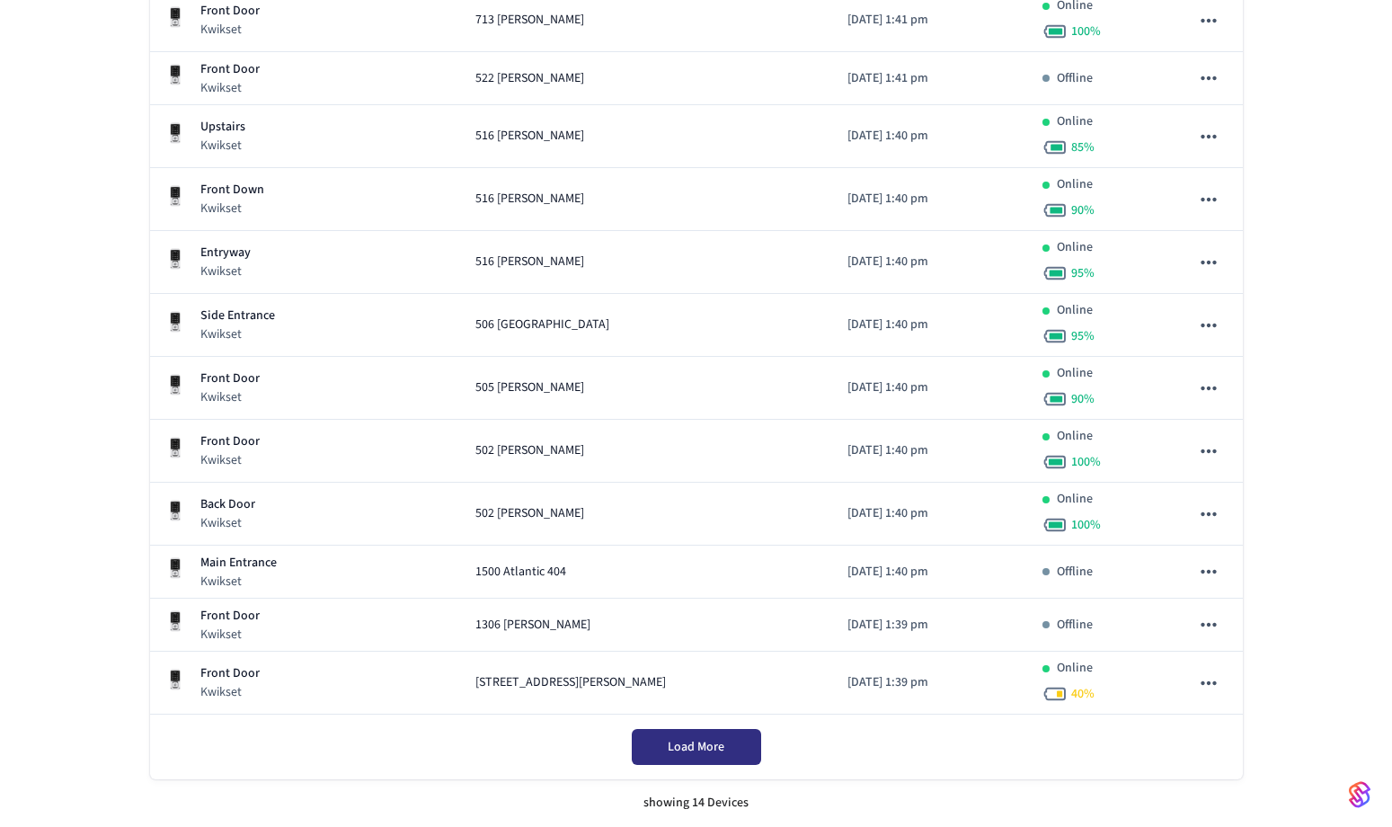
click at [687, 748] on span "Load More" at bounding box center [696, 747] width 57 height 18
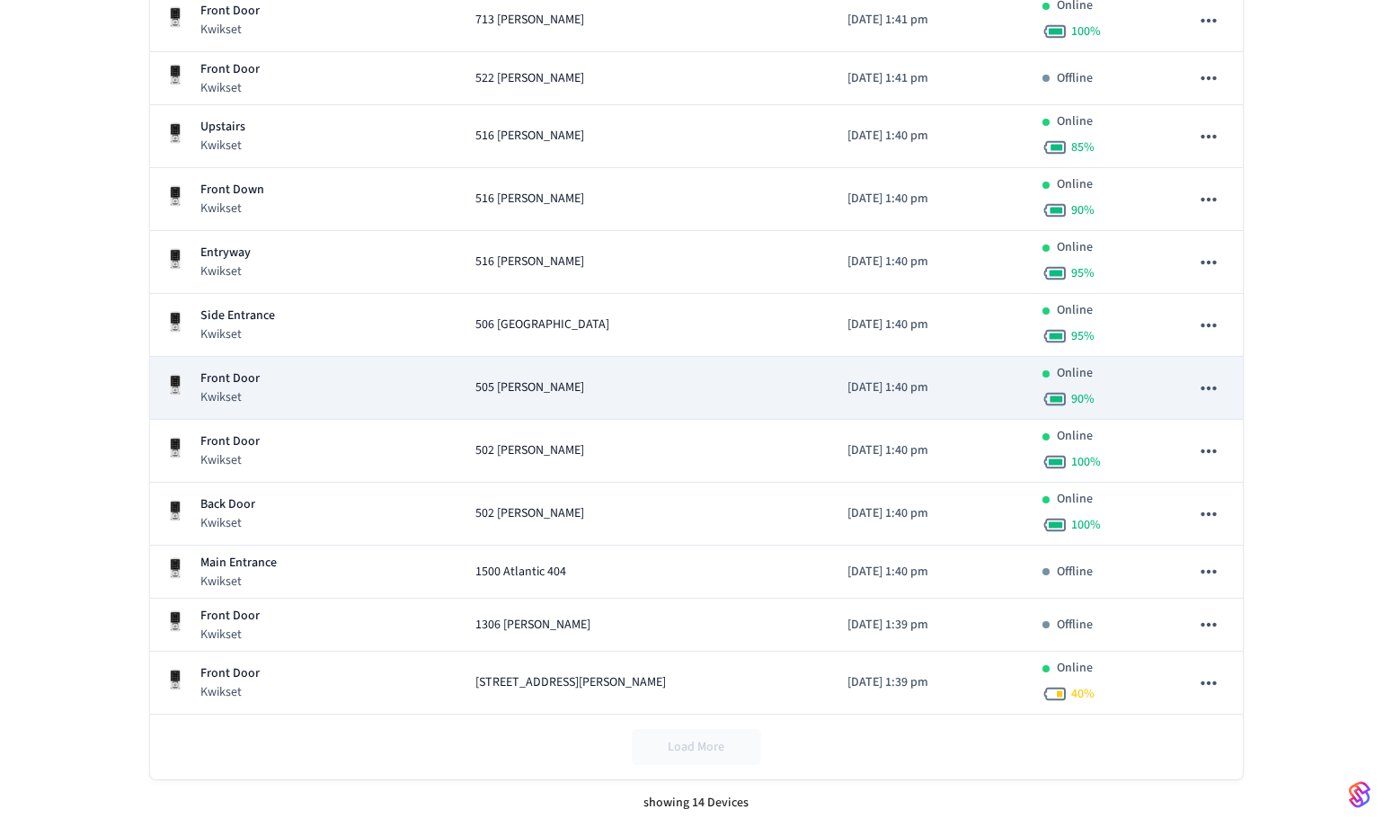
click at [602, 386] on div "505 [PERSON_NAME]" at bounding box center [646, 387] width 343 height 19
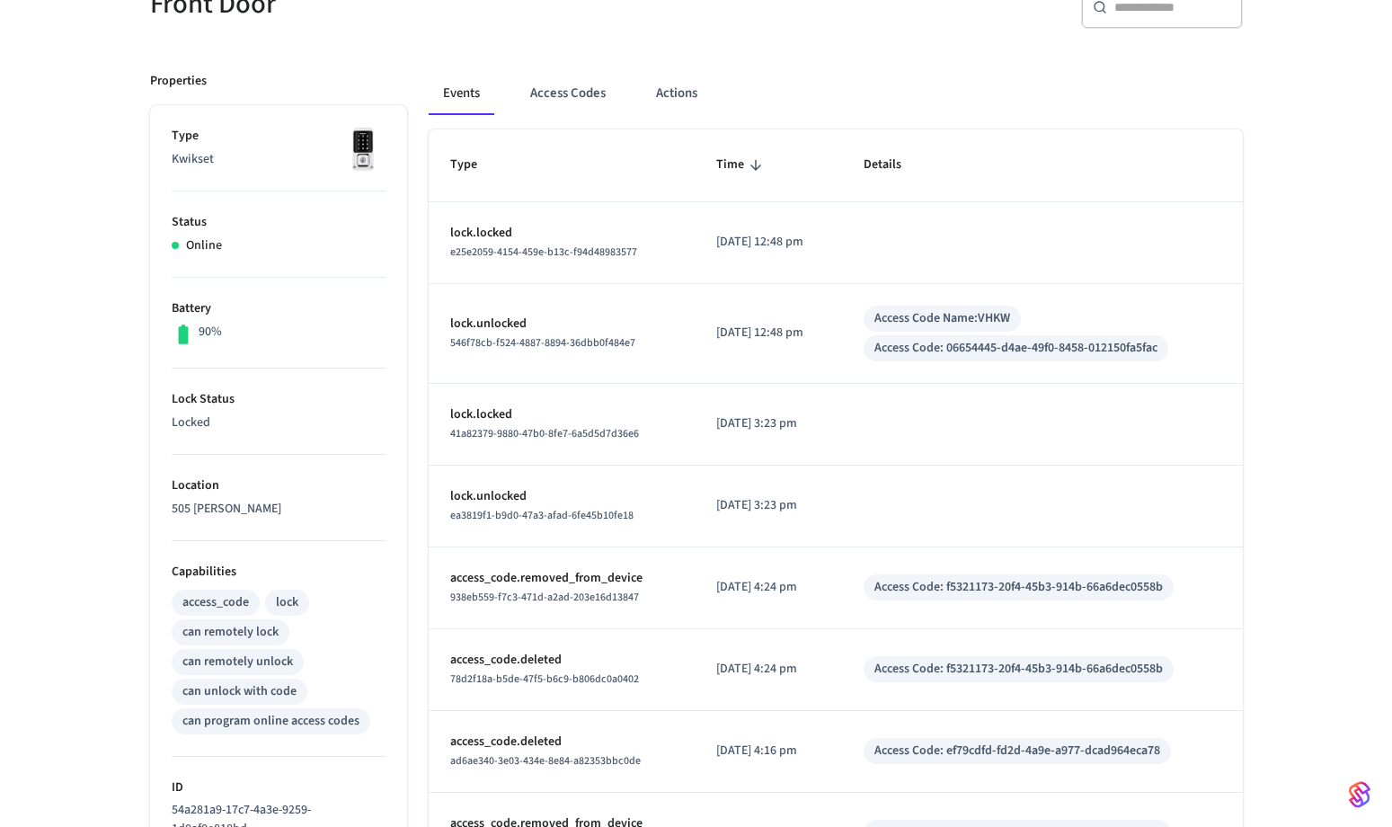
scroll to position [165, 0]
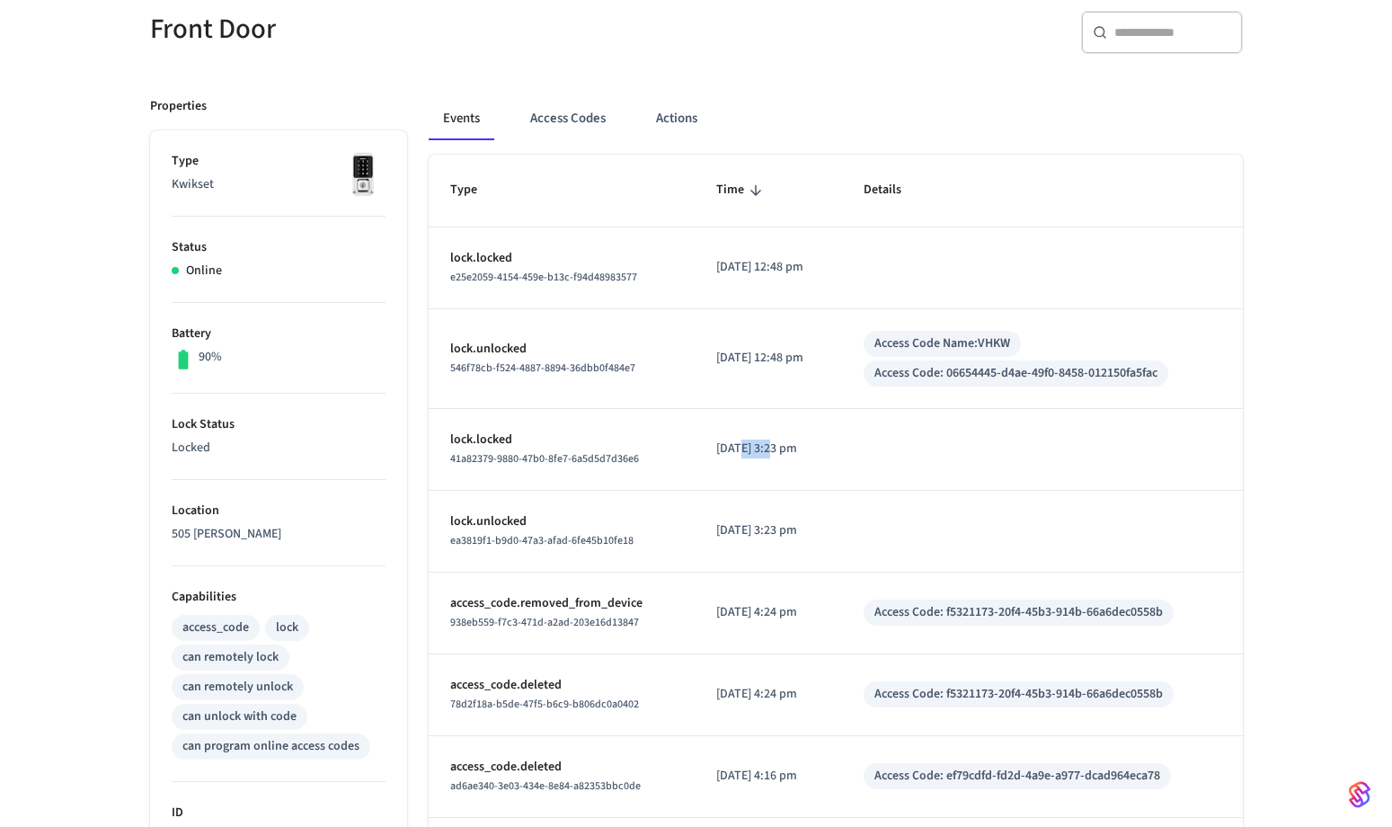
drag, startPoint x: 760, startPoint y: 448, endPoint x: 729, endPoint y: 450, distance: 31.5
click at [729, 450] on p "[DATE] 3:23 pm" at bounding box center [768, 448] width 104 height 19
drag, startPoint x: 819, startPoint y: 448, endPoint x: 703, endPoint y: 452, distance: 116.0
click at [716, 450] on p "[DATE] 3:23 pm" at bounding box center [768, 448] width 104 height 19
click at [679, 343] on td "lock.unlocked 546f78cb-f524-4887-8894-36dbb0f484e7" at bounding box center [562, 359] width 267 height 100
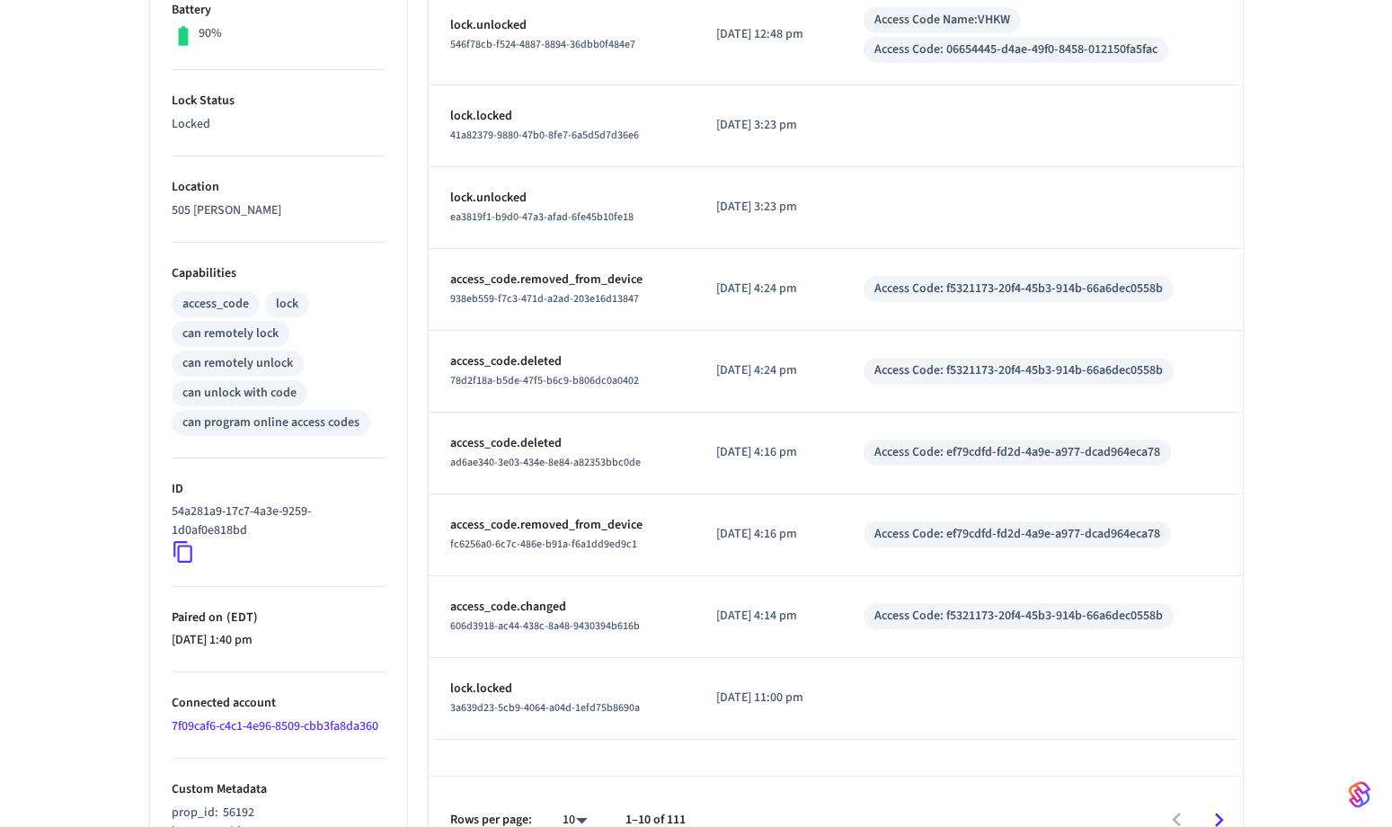
scroll to position [525, 0]
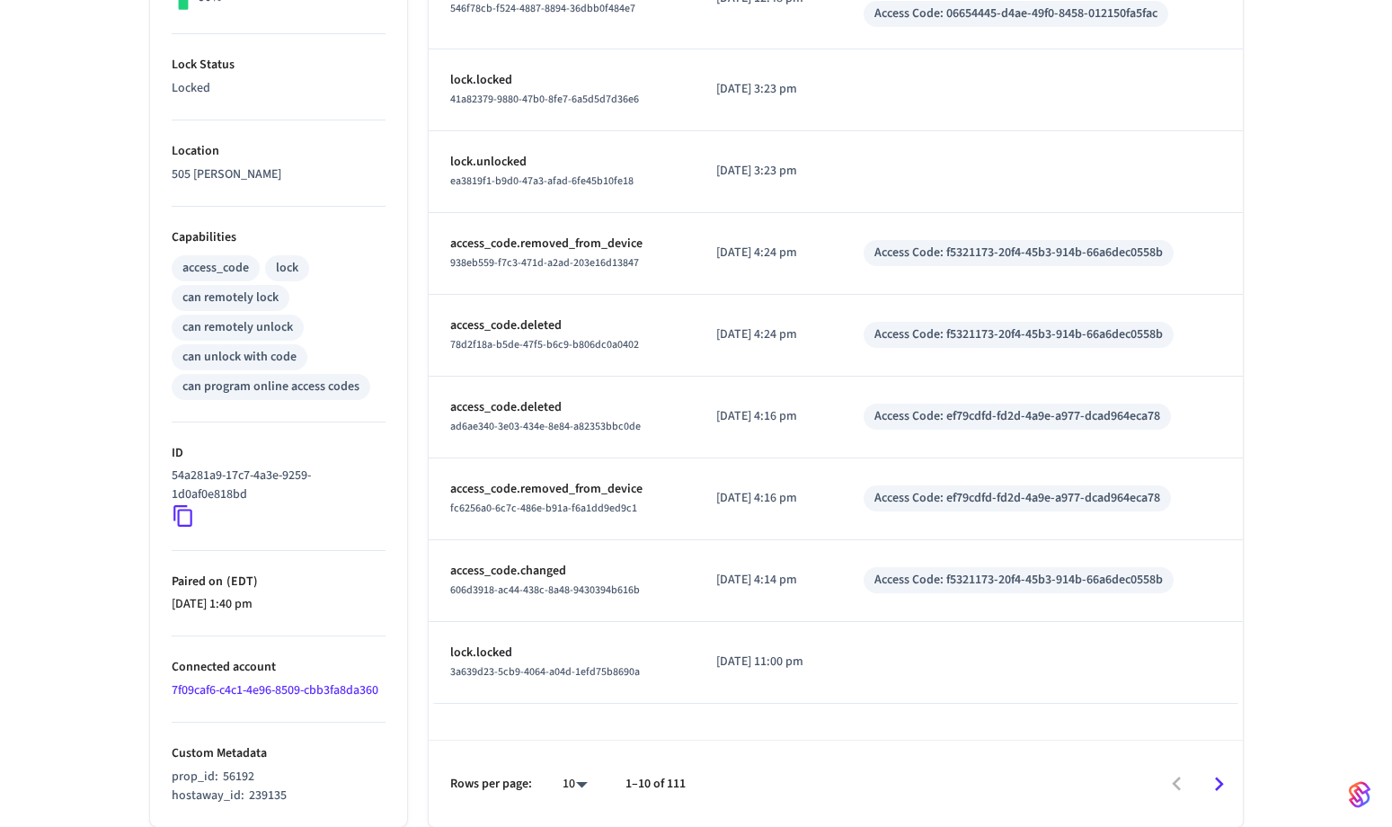
click at [213, 696] on link "7f09caf6-c4c1-4e96-8509-cbb3fa8da360" at bounding box center [275, 690] width 207 height 18
click at [272, 684] on link "7f09caf6-c4c1-4e96-8509-cbb3fa8da360" at bounding box center [275, 690] width 207 height 18
click at [332, 789] on div "hostaway_id : 239135" at bounding box center [279, 795] width 214 height 19
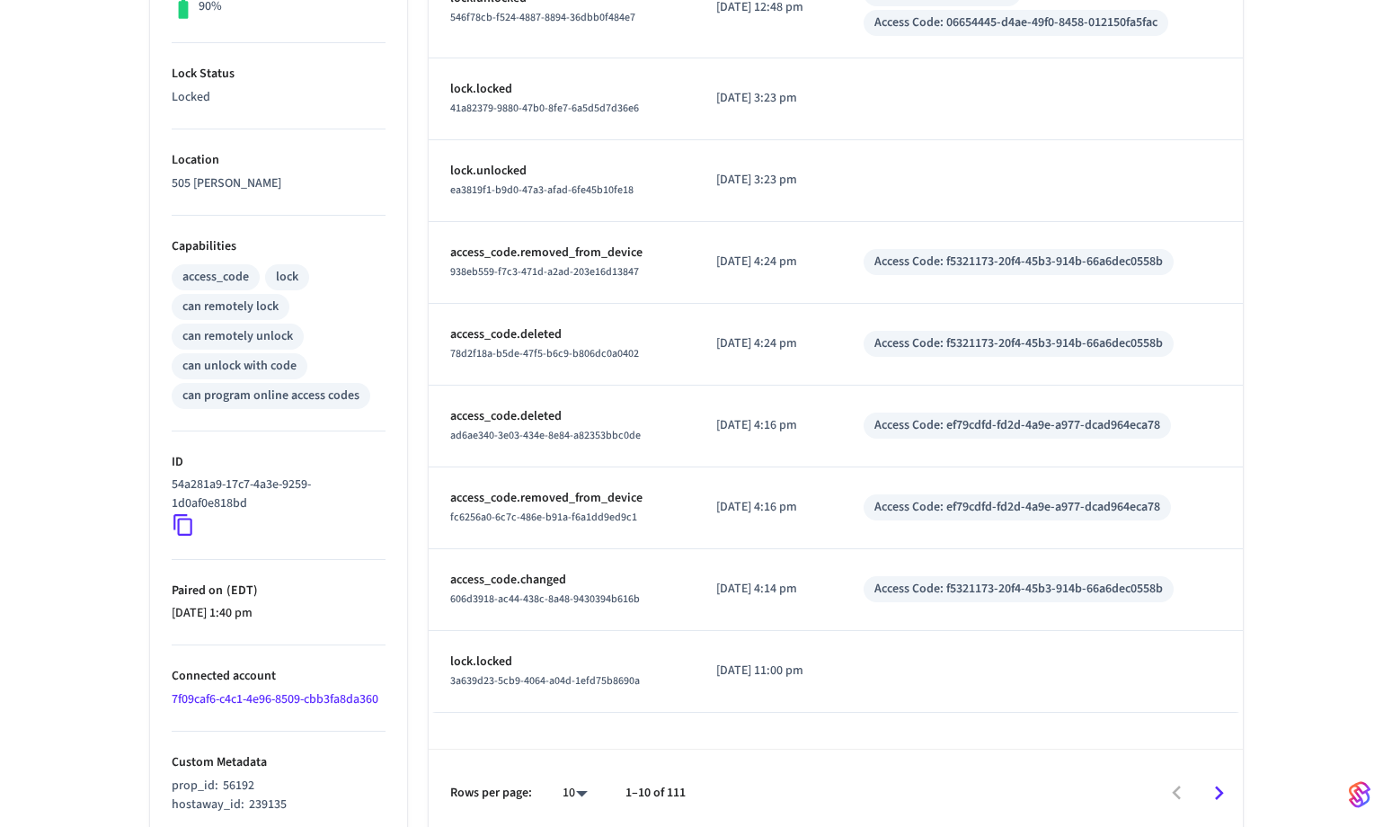
scroll to position [515, 0]
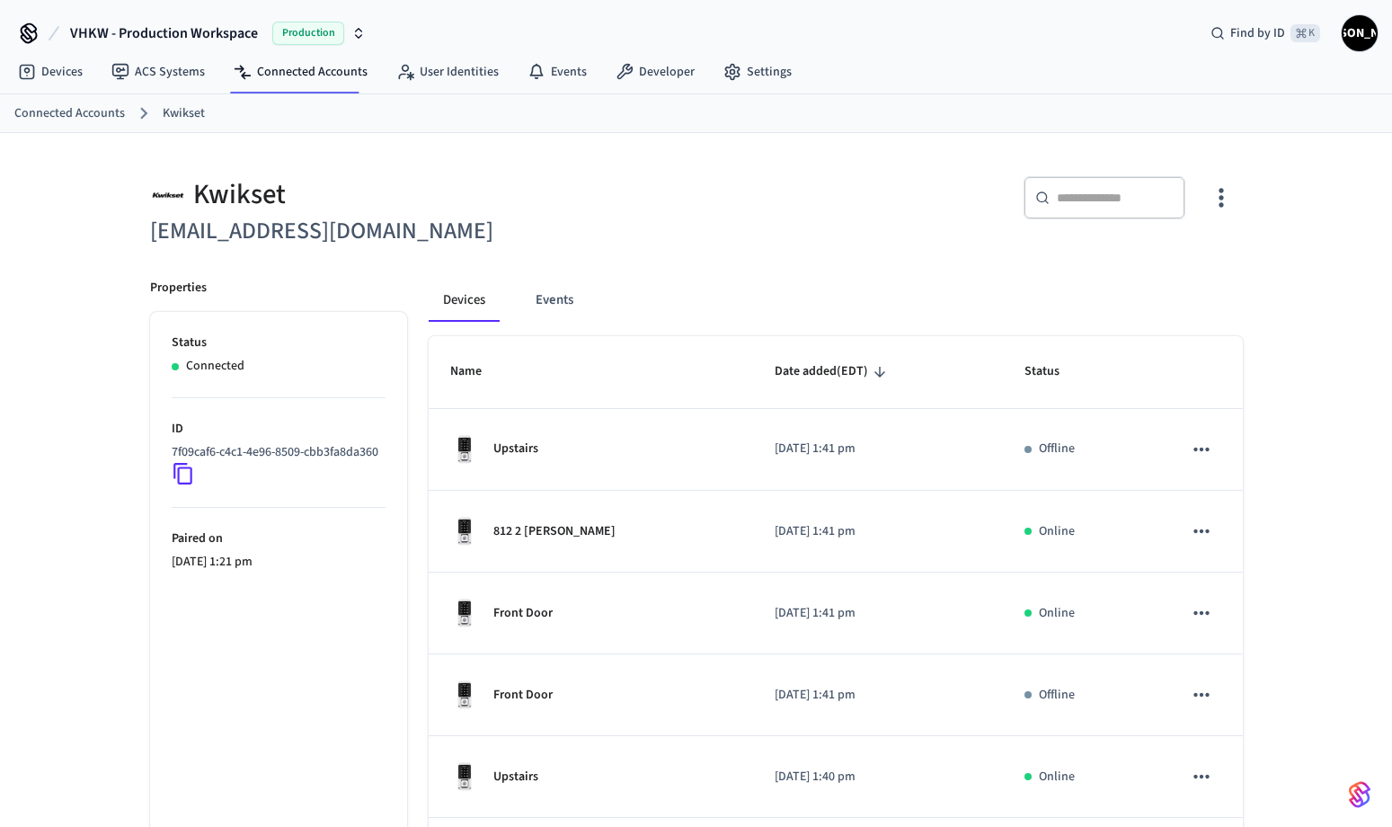
click at [84, 114] on link "Connected Accounts" at bounding box center [69, 113] width 111 height 19
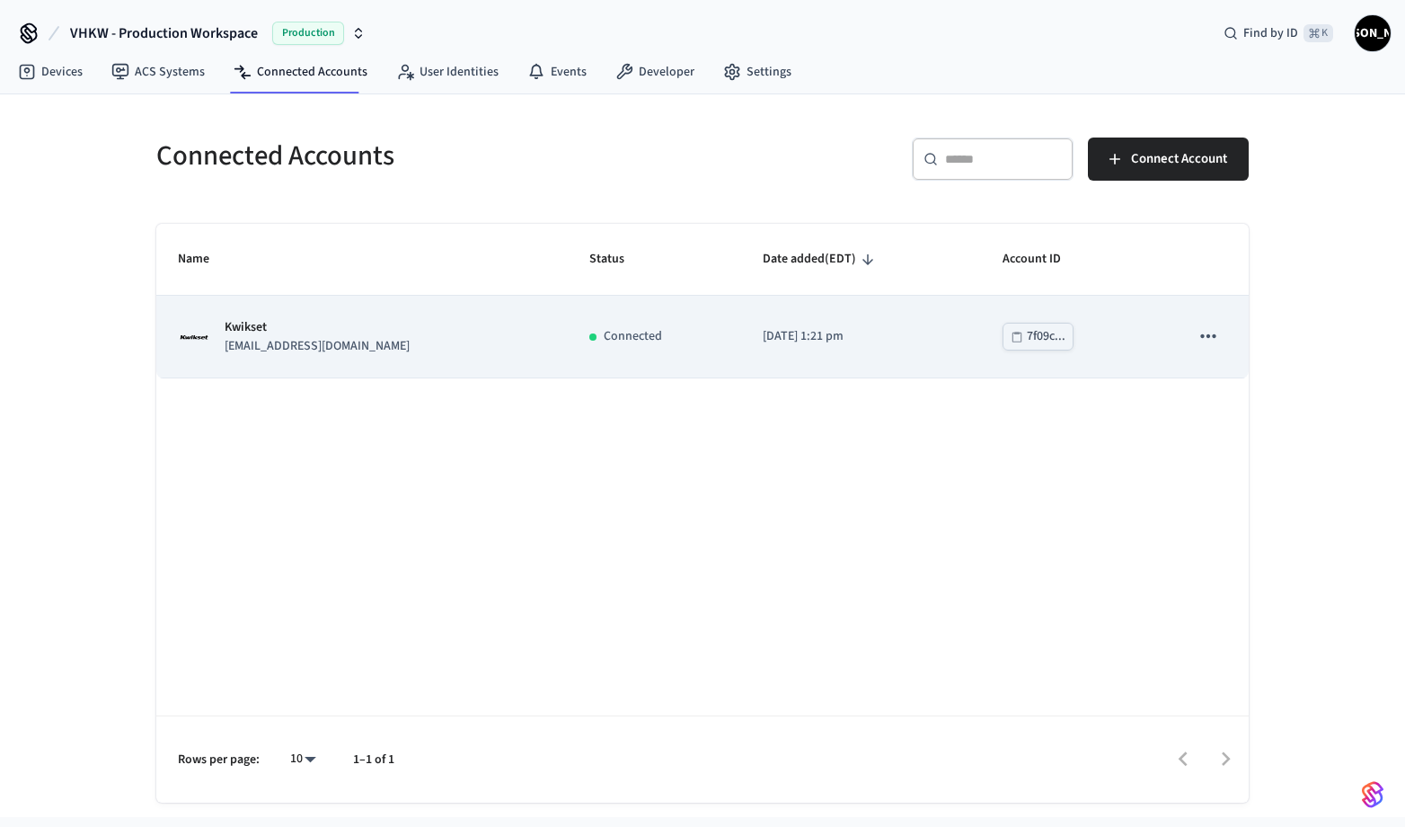
click at [324, 328] on div "Kwikset [EMAIL_ADDRESS][DOMAIN_NAME]" at bounding box center [362, 337] width 368 height 38
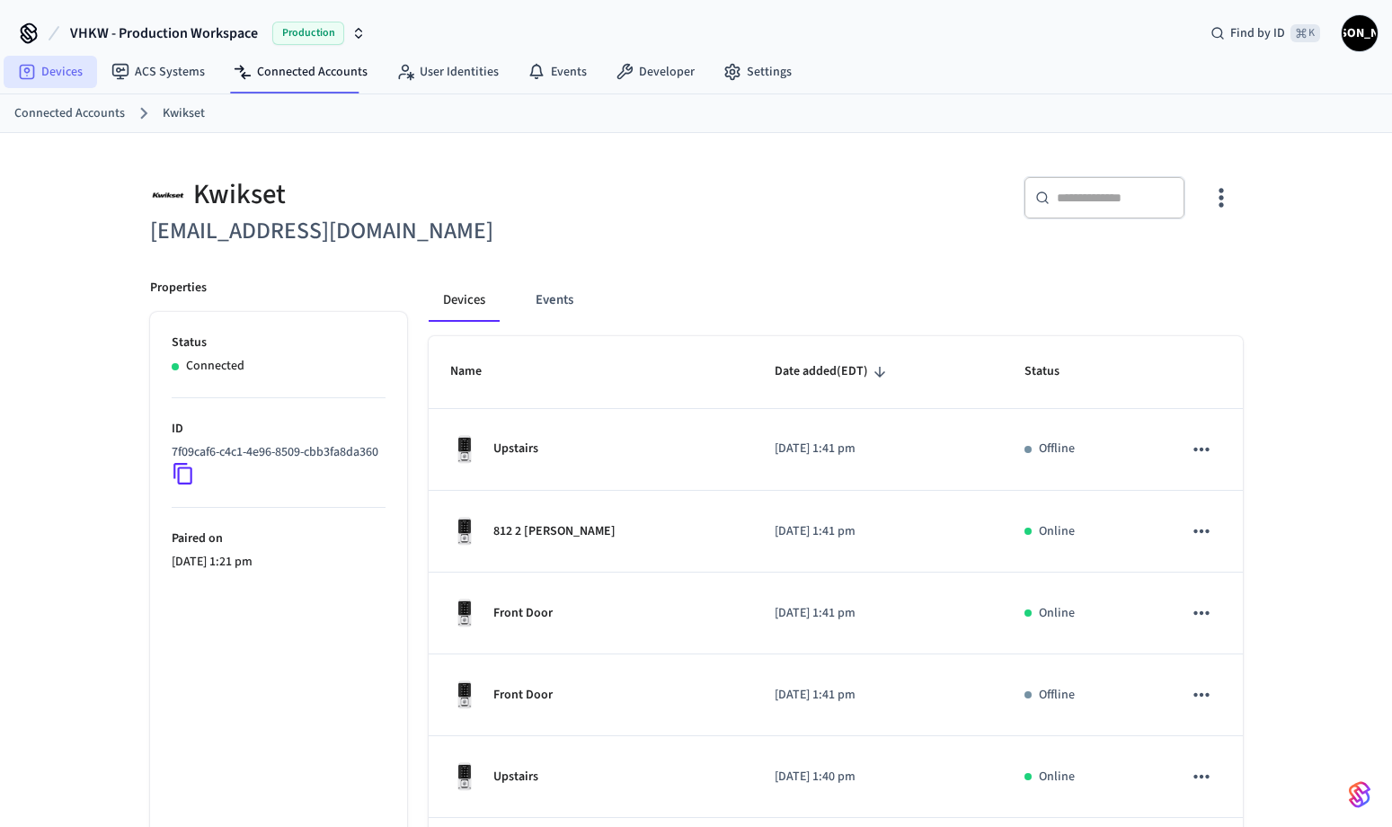
click at [47, 70] on link "Devices" at bounding box center [50, 72] width 93 height 32
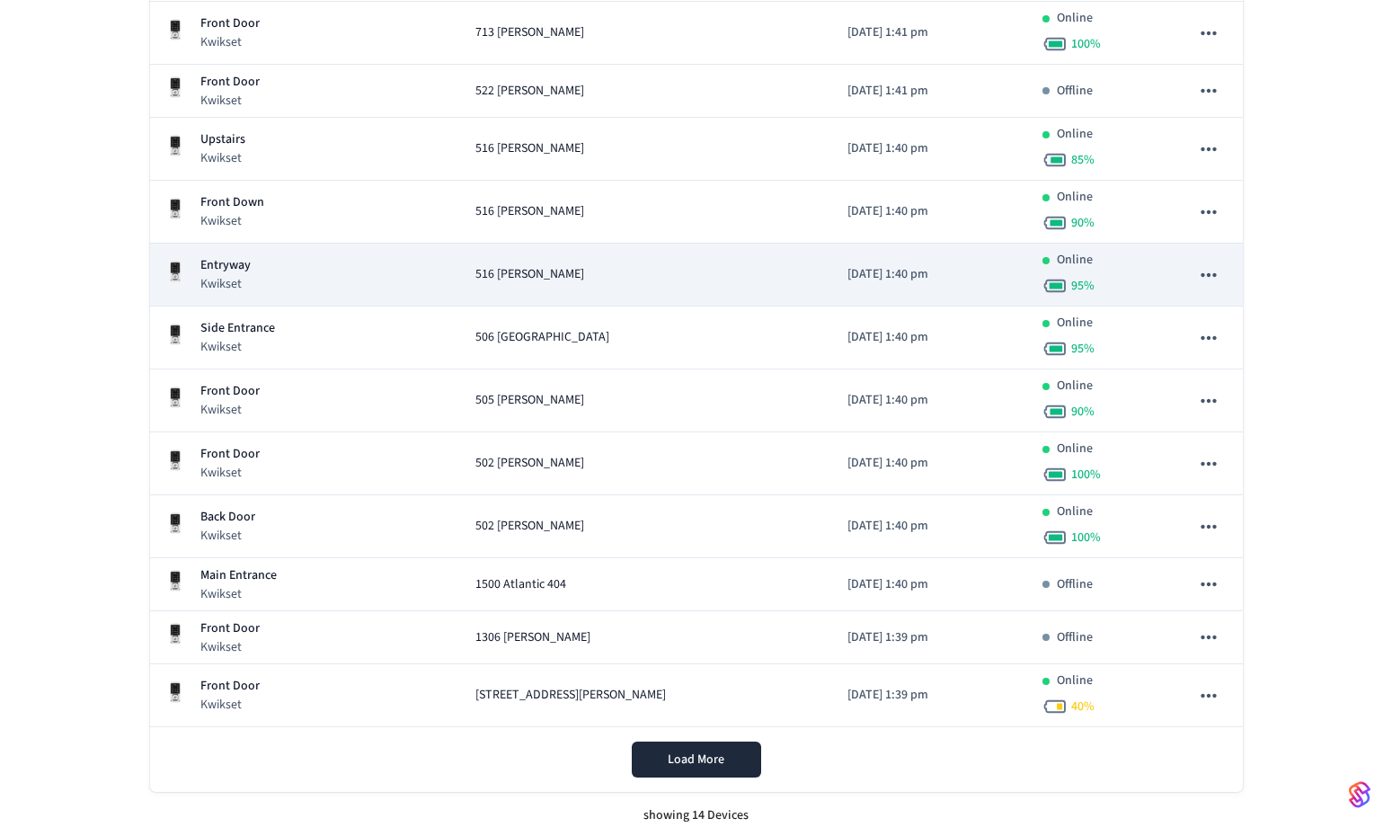
scroll to position [444, 0]
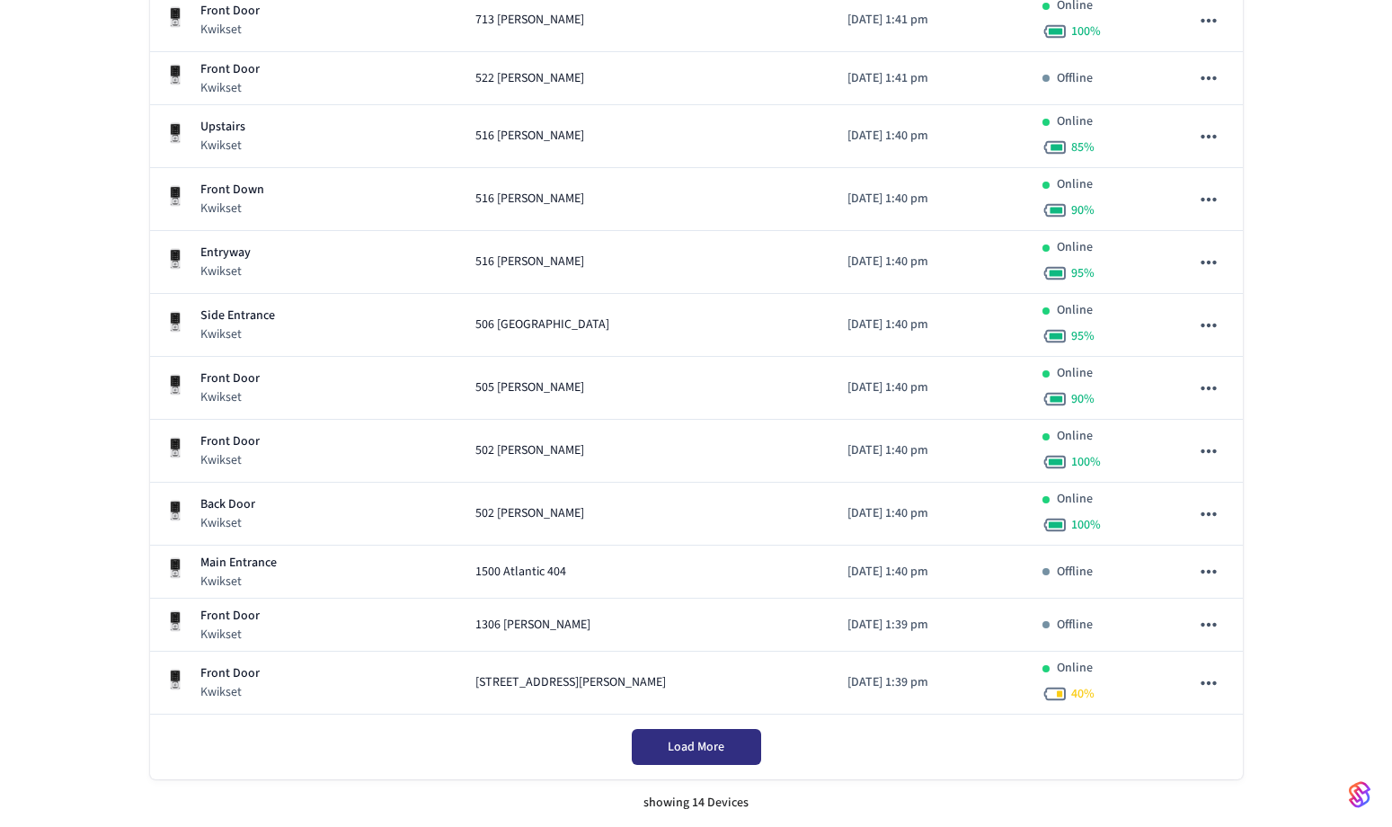
click at [688, 751] on span "Load More" at bounding box center [696, 747] width 57 height 18
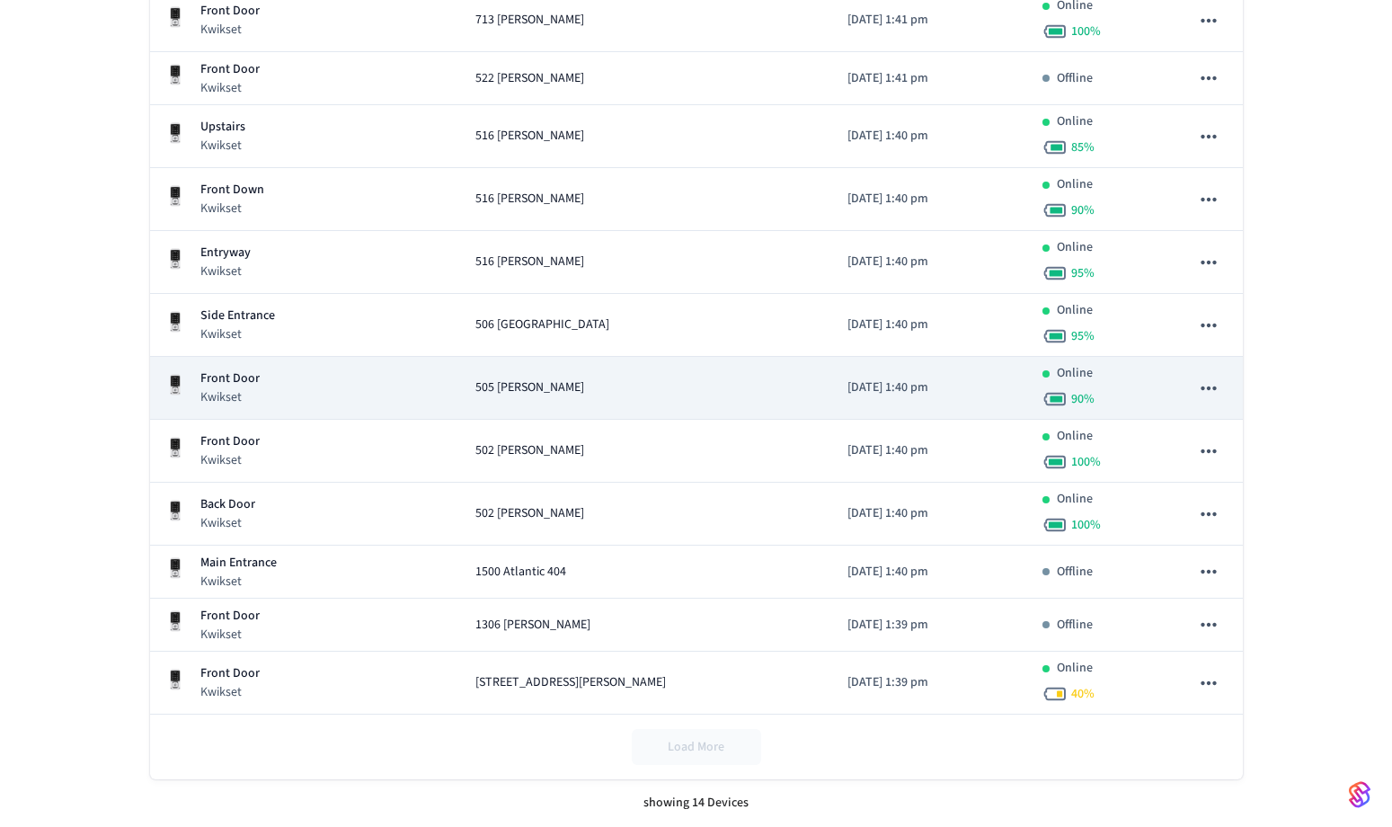
click at [558, 394] on div "505 [PERSON_NAME]" at bounding box center [646, 387] width 343 height 19
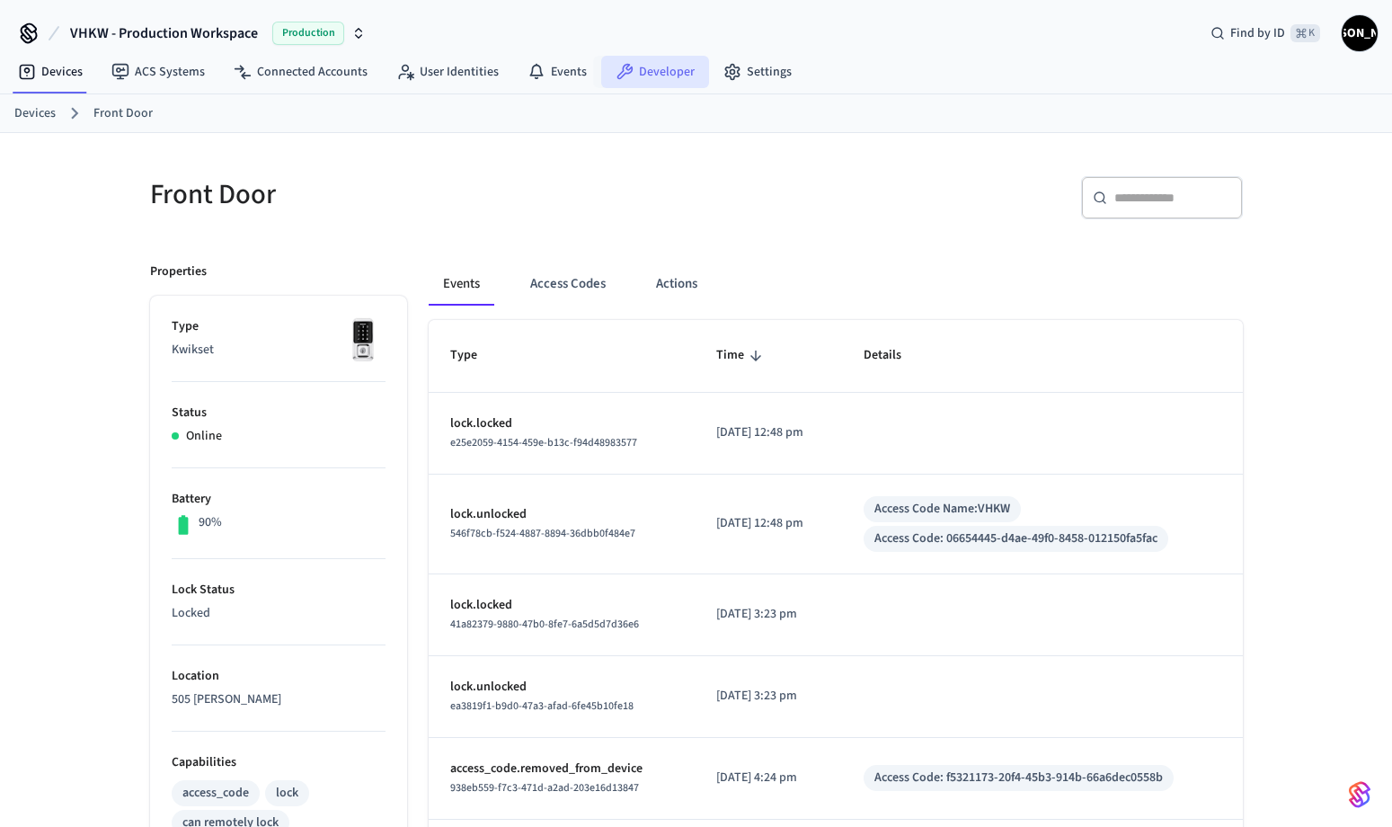
click at [654, 64] on link "Developer" at bounding box center [655, 72] width 108 height 32
